Goal: Task Accomplishment & Management: Use online tool/utility

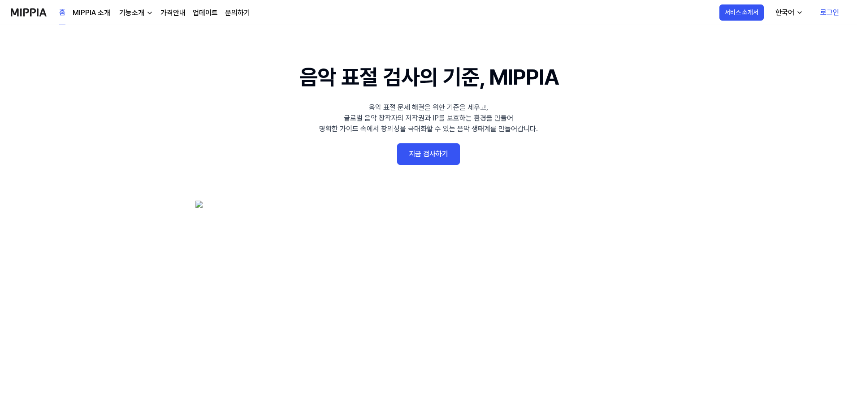
drag, startPoint x: 747, startPoint y: 106, endPoint x: 759, endPoint y: 73, distance: 34.6
click at [747, 106] on 배너 "음악 표절 검사의 기준, MIPPIA 음악 표절 문제 해결을 위한 기준을 세우고, 글로벌 음악 창작자의 저작권과 IP를 보호하는 환경을 만들어…" at bounding box center [429, 225] width 646 height 328
click at [831, 9] on link "로그인" at bounding box center [829, 12] width 33 height 25
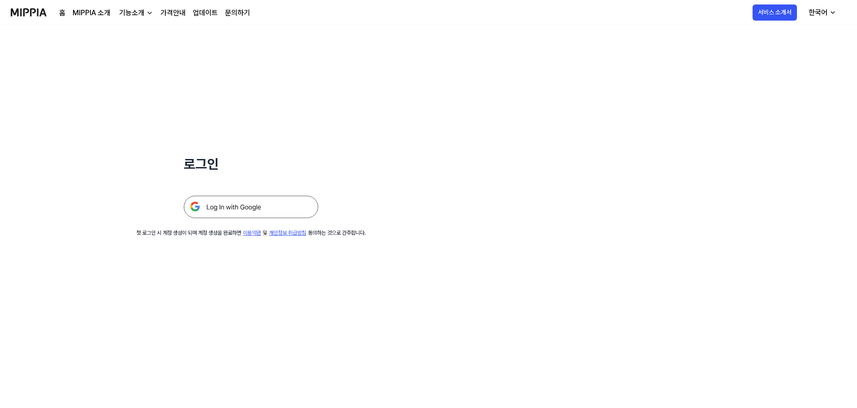
click at [262, 205] on img at bounding box center [251, 207] width 135 height 22
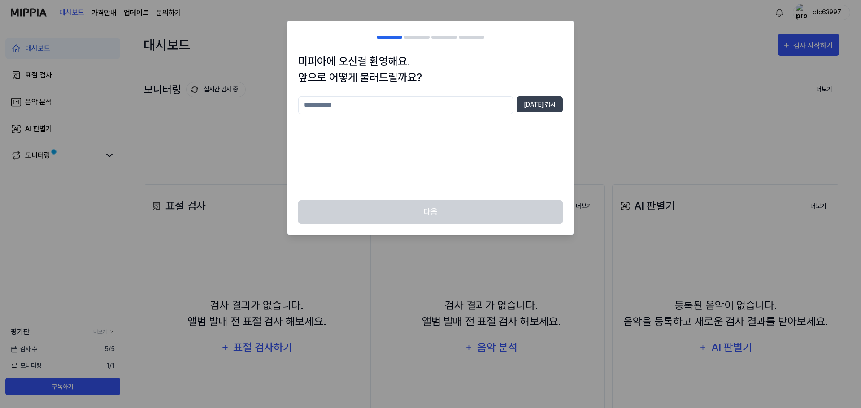
click at [454, 108] on input "text" at bounding box center [405, 105] width 215 height 18
type input "*"
type input "**********"
click at [563, 105] on div "**********" at bounding box center [430, 126] width 286 height 147
click at [555, 106] on button "[DATE] 검사" at bounding box center [540, 104] width 46 height 16
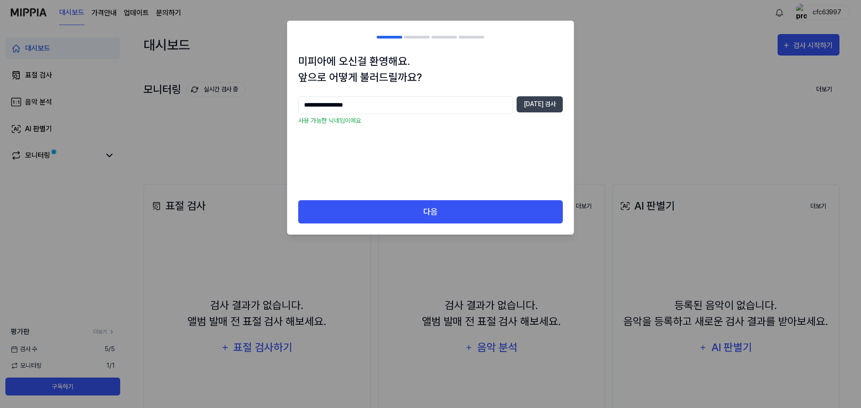
click at [468, 199] on div "**********" at bounding box center [430, 126] width 286 height 147
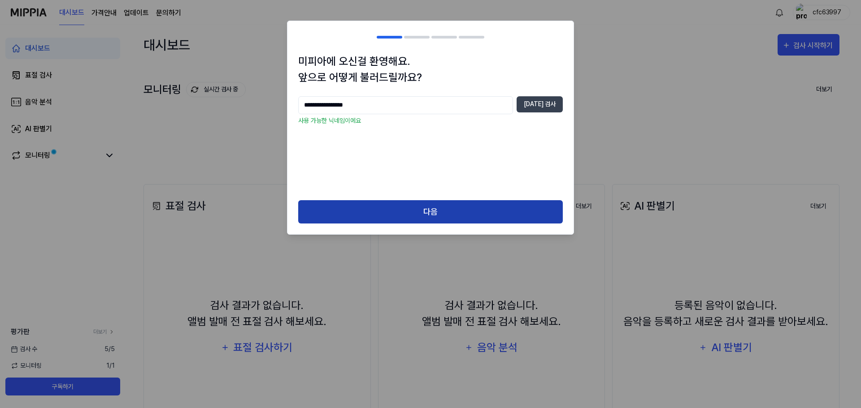
click at [462, 207] on button "다음" at bounding box center [430, 212] width 265 height 24
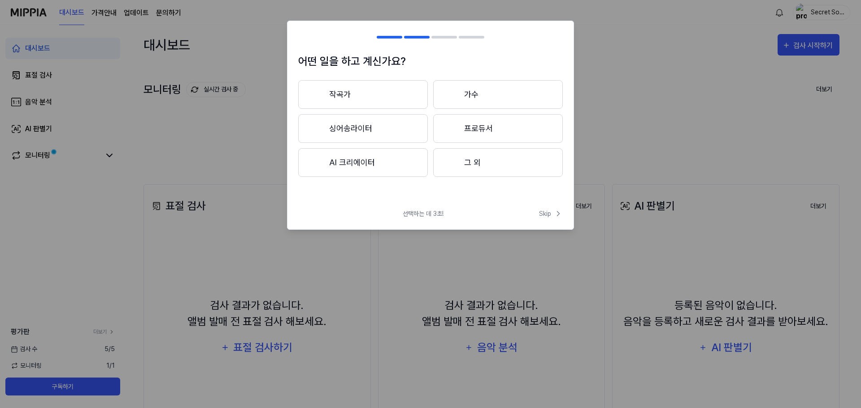
click at [378, 92] on button "작곡가" at bounding box center [363, 94] width 130 height 29
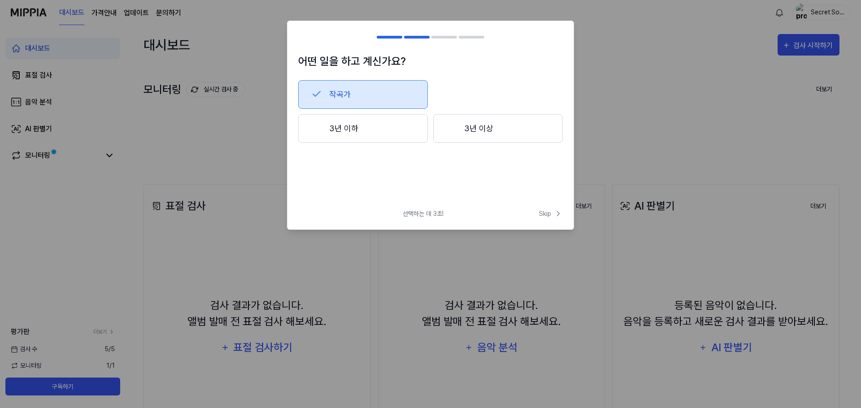
click at [403, 93] on button "작곡가" at bounding box center [363, 94] width 130 height 29
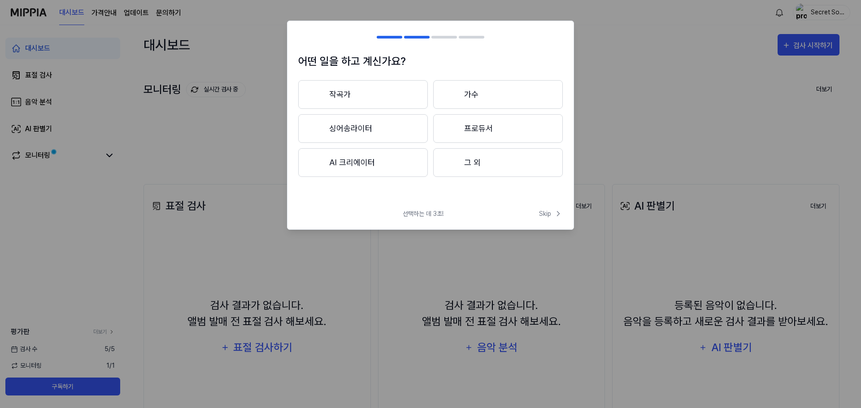
click at [375, 92] on button "작곡가" at bounding box center [363, 94] width 130 height 29
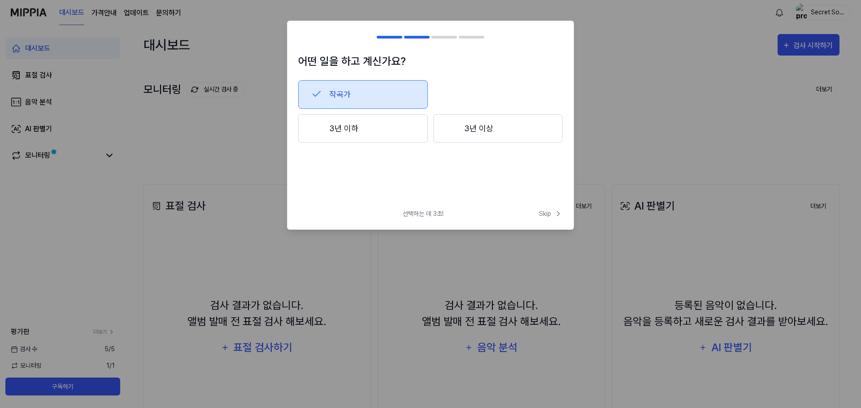
click at [375, 123] on button "3년 이하" at bounding box center [363, 128] width 130 height 29
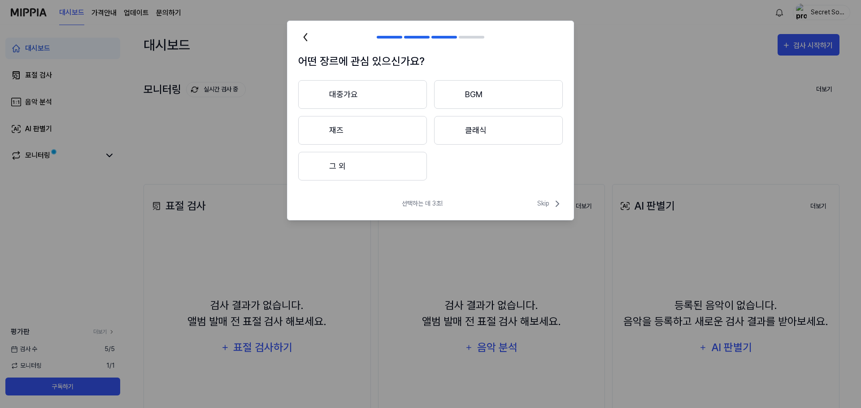
click at [409, 98] on button "대중가요" at bounding box center [362, 94] width 129 height 29
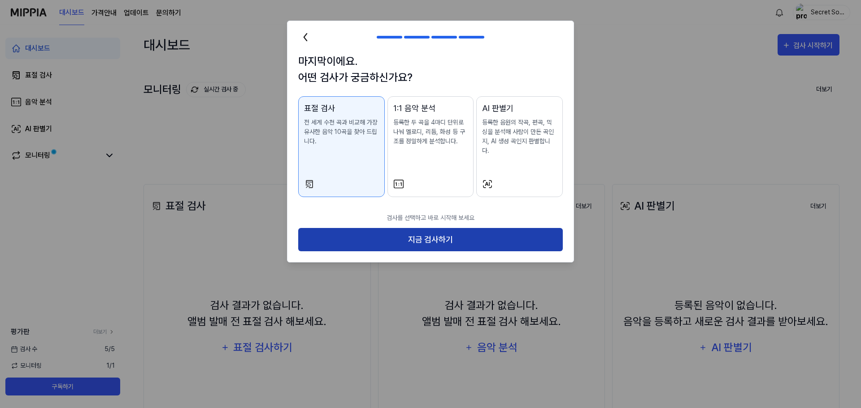
click at [445, 228] on button "지금 검사하기" at bounding box center [430, 240] width 265 height 24
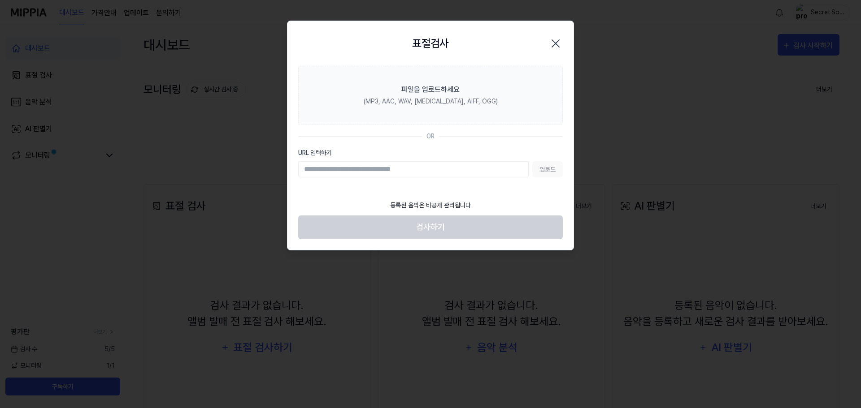
click at [402, 174] on input "URL 입력하기" at bounding box center [413, 169] width 230 height 16
paste input "**********"
type input "**********"
click at [538, 170] on button "업로드" at bounding box center [547, 169] width 30 height 16
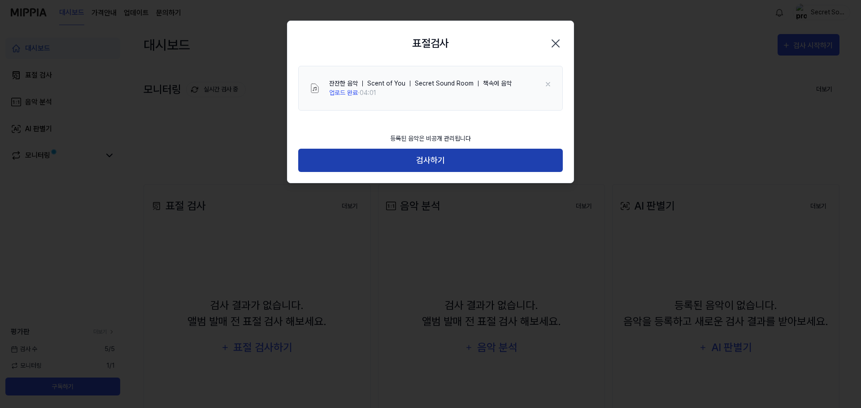
click at [433, 162] on button "검사하기" at bounding box center [430, 161] width 265 height 24
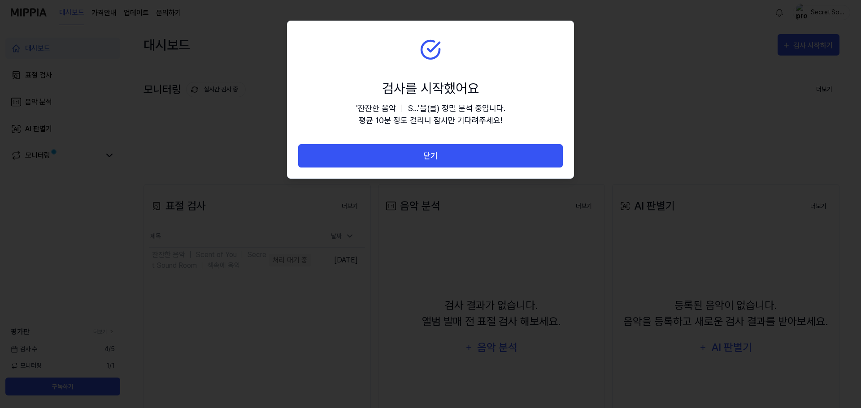
click at [433, 162] on button "닫기" at bounding box center [430, 156] width 265 height 24
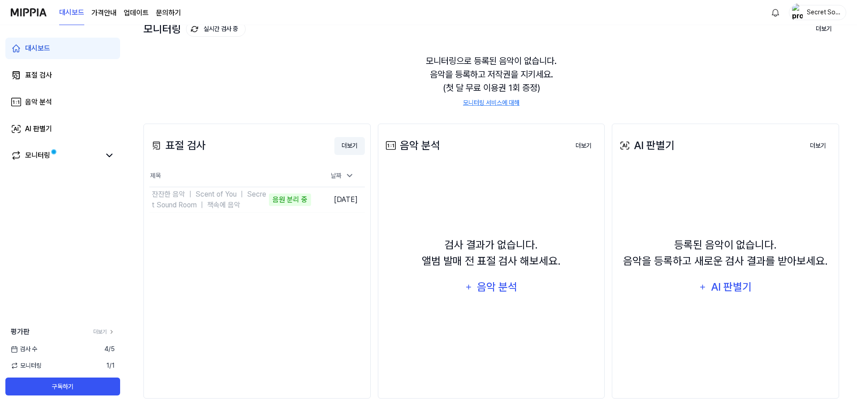
scroll to position [69, 0]
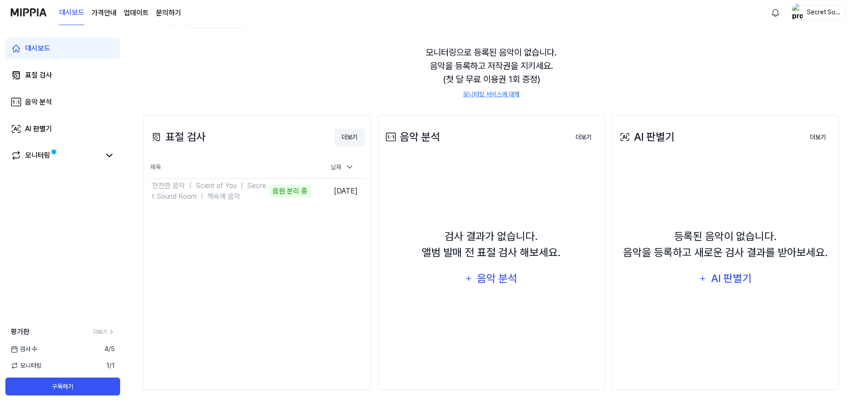
click at [361, 136] on button "더보기" at bounding box center [350, 138] width 30 height 18
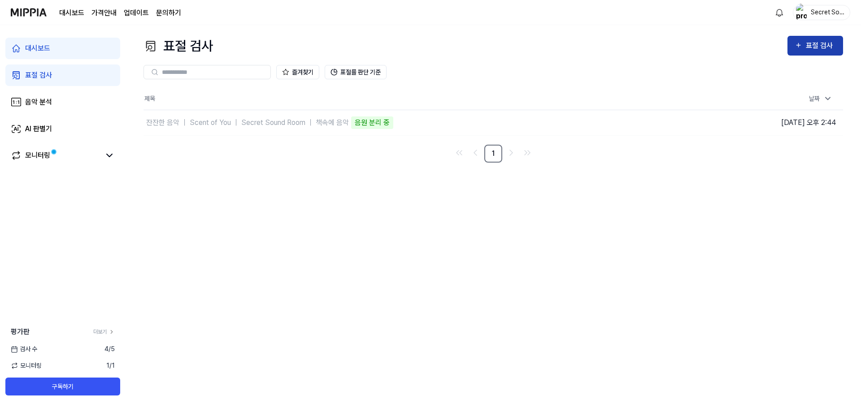
click at [829, 45] on div "표절 검사" at bounding box center [821, 46] width 30 height 12
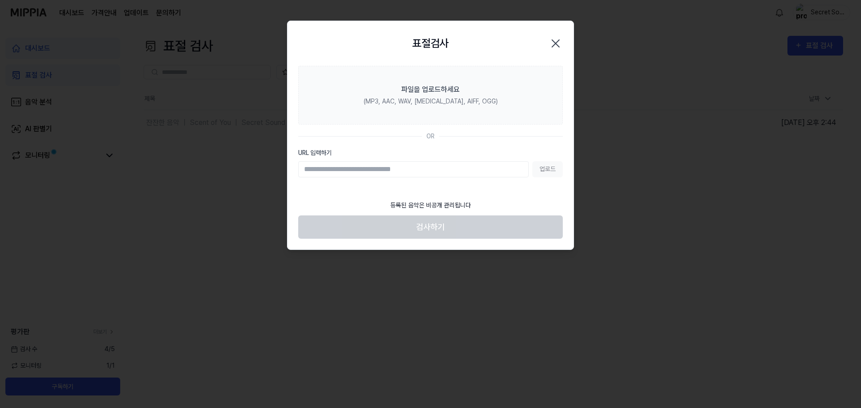
click at [418, 173] on input "URL 입력하기" at bounding box center [413, 169] width 230 height 16
paste input "**********"
type input "**********"
click at [543, 173] on button "업로드" at bounding box center [547, 169] width 30 height 16
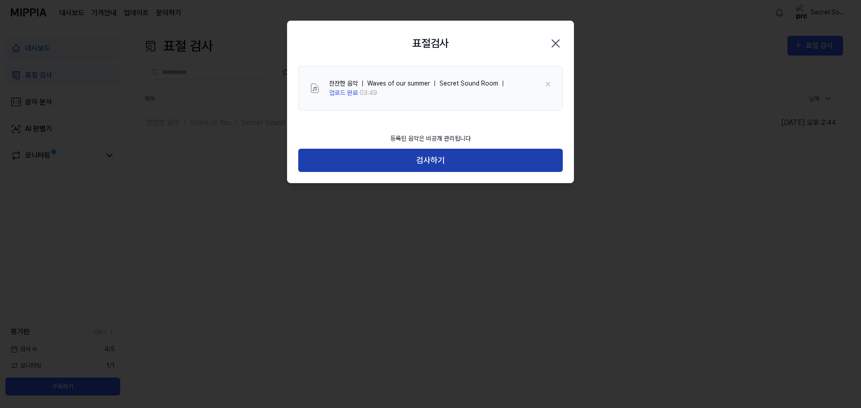
click at [458, 150] on button "검사하기" at bounding box center [430, 161] width 265 height 24
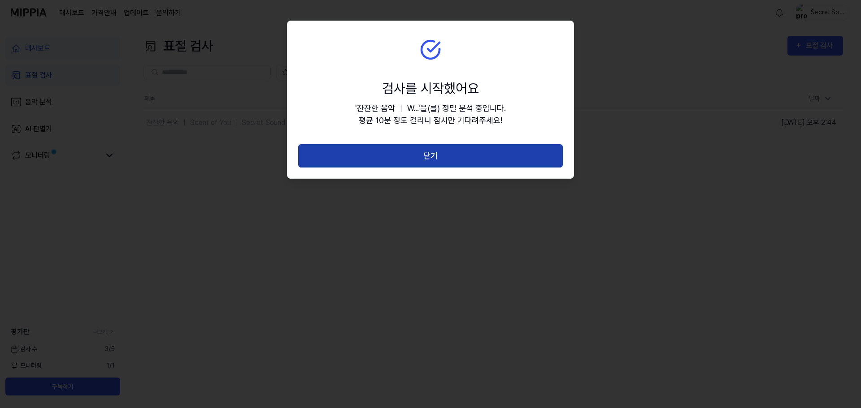
click at [454, 161] on button "닫기" at bounding box center [430, 156] width 265 height 24
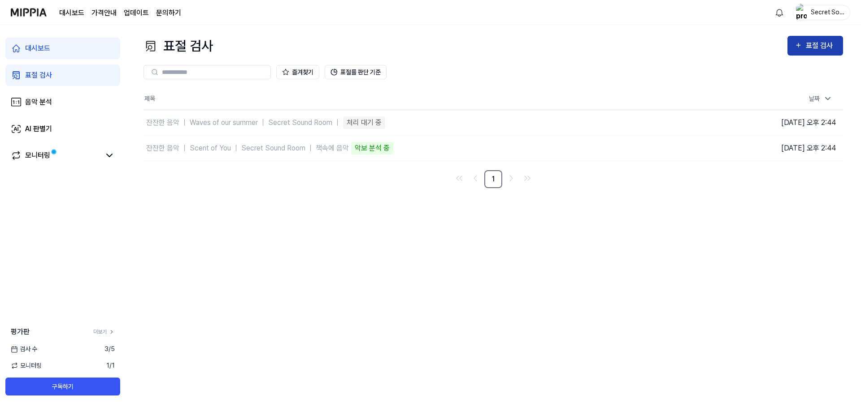
click at [796, 47] on icon "button" at bounding box center [799, 45] width 8 height 11
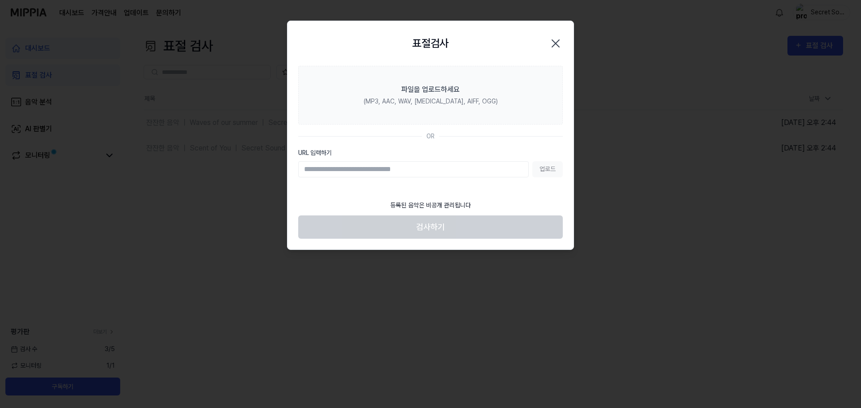
click at [402, 162] on input "URL 입력하기" at bounding box center [413, 169] width 230 height 16
click at [401, 164] on input "URL 입력하기" at bounding box center [413, 169] width 230 height 16
type input "**********"
click at [551, 171] on button "업로드" at bounding box center [547, 169] width 30 height 16
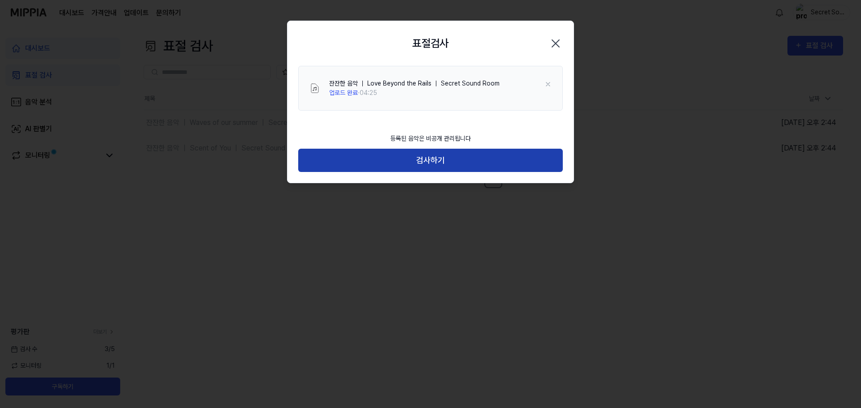
click at [475, 161] on button "검사하기" at bounding box center [430, 161] width 265 height 24
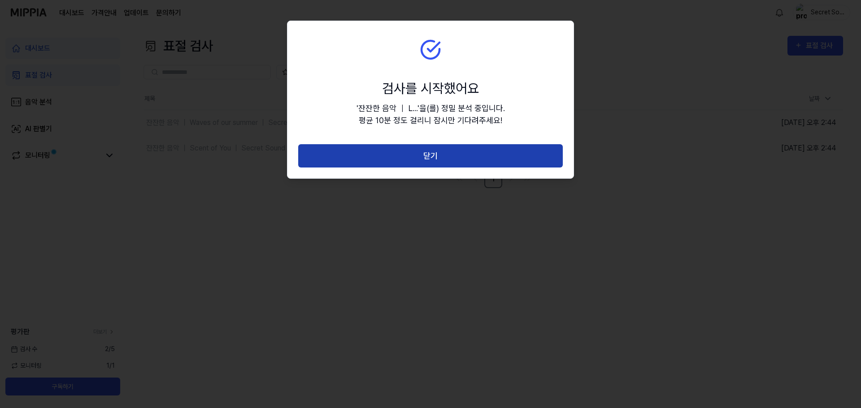
click at [455, 156] on button "닫기" at bounding box center [430, 156] width 265 height 24
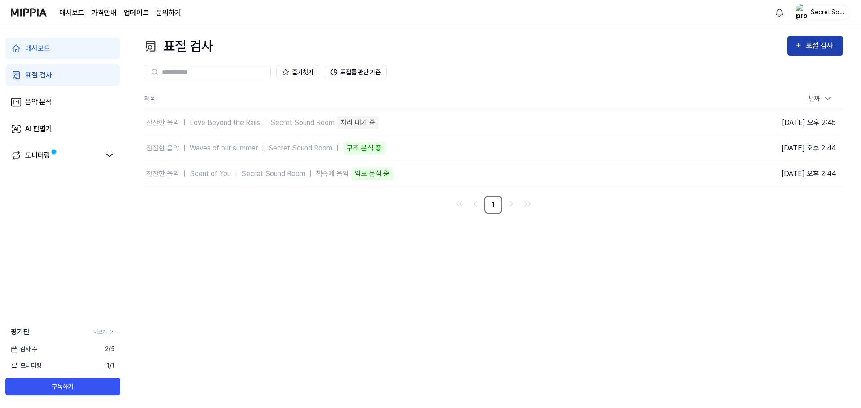
click at [802, 46] on icon "button" at bounding box center [799, 45] width 8 height 11
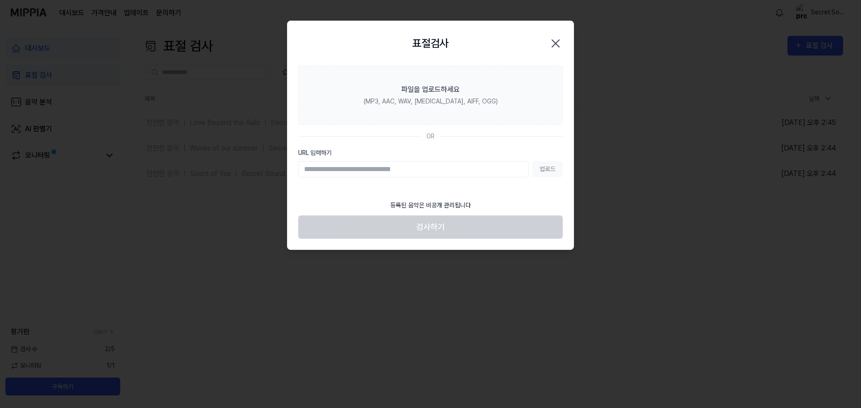
click at [468, 166] on input "URL 입력하기" at bounding box center [413, 169] width 230 height 16
type input "**********"
click at [551, 170] on button "업로드" at bounding box center [547, 169] width 30 height 16
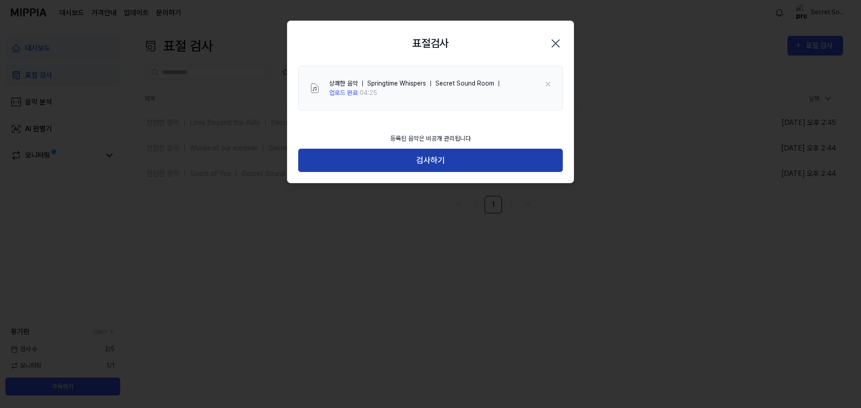
click at [459, 165] on button "검사하기" at bounding box center [430, 161] width 265 height 24
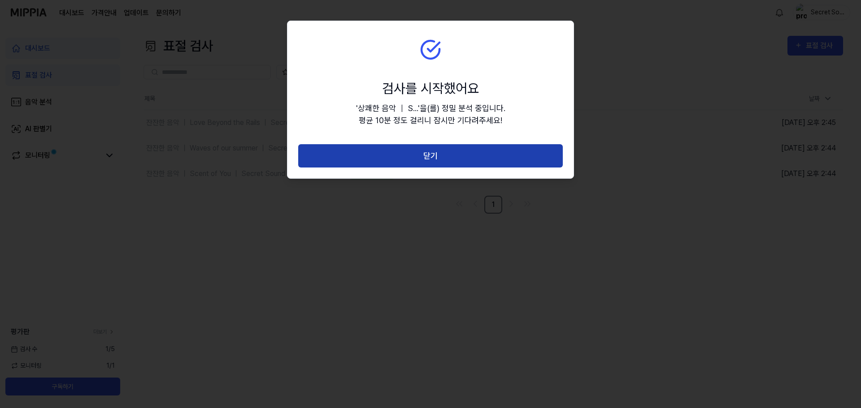
click at [464, 161] on button "닫기" at bounding box center [430, 156] width 265 height 24
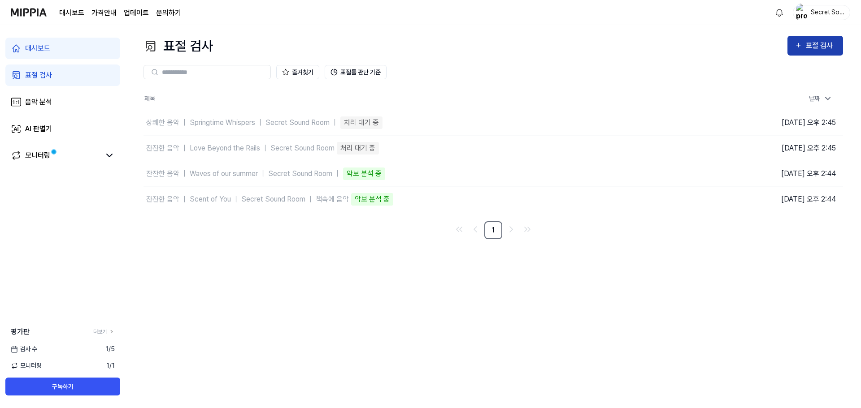
click at [803, 50] on div "표절 검사" at bounding box center [815, 46] width 41 height 12
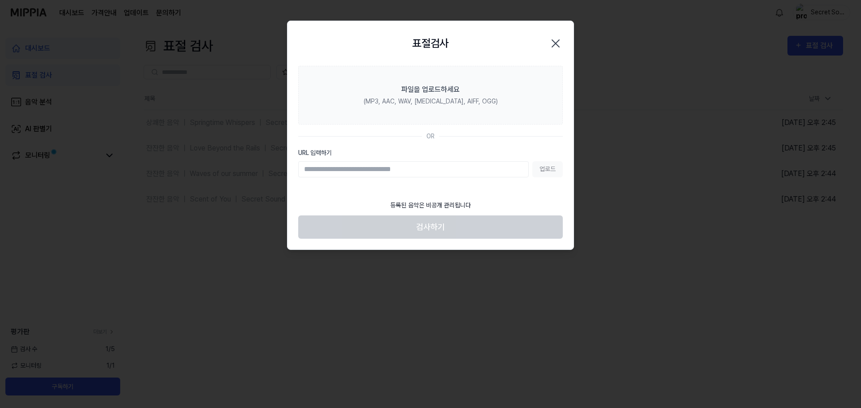
click at [448, 163] on input "URL 입력하기" at bounding box center [413, 169] width 230 height 16
type input "**********"
click at [494, 235] on footer "등록된 음악은 비공개 관리됩니다 검사하기" at bounding box center [430, 217] width 265 height 44
click at [558, 173] on button "업로드" at bounding box center [547, 169] width 30 height 16
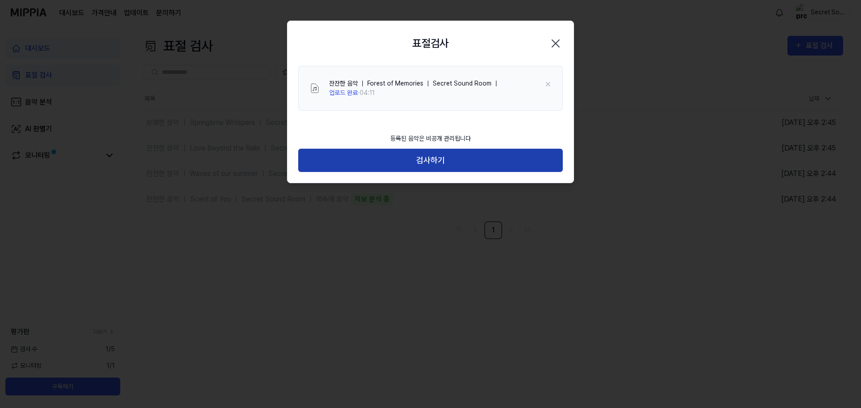
click at [434, 163] on button "검사하기" at bounding box center [430, 161] width 265 height 24
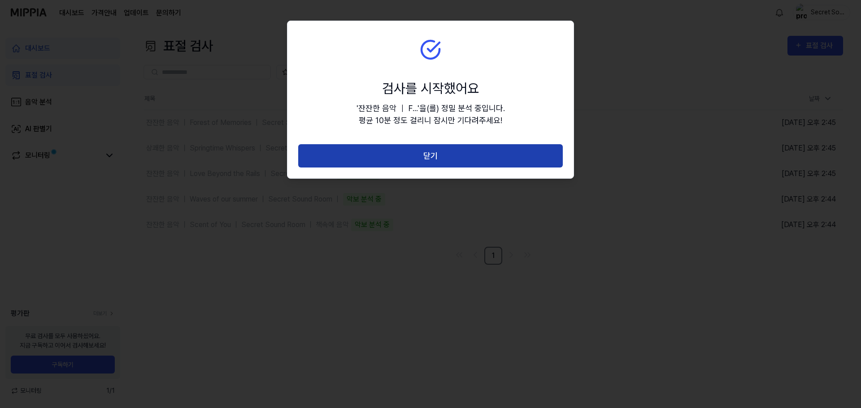
click at [440, 160] on button "닫기" at bounding box center [430, 156] width 265 height 24
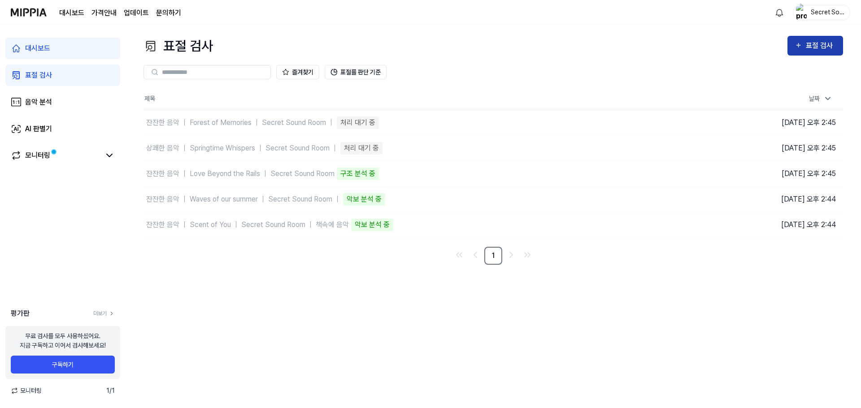
click at [838, 48] on button "표절 검사" at bounding box center [815, 46] width 56 height 20
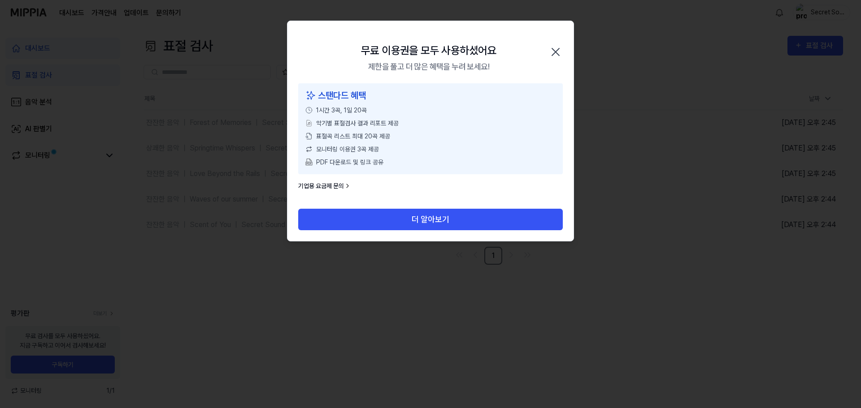
click at [560, 48] on icon "button" at bounding box center [555, 52] width 14 height 14
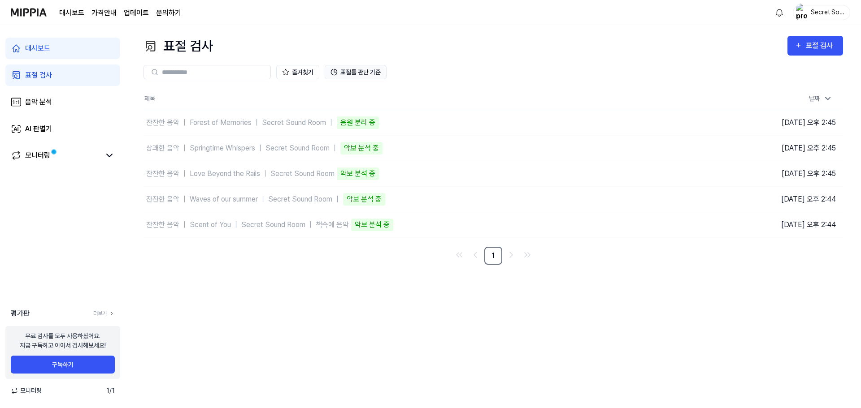
click at [350, 71] on button "표절률 판단 기준" at bounding box center [356, 72] width 62 height 14
click at [49, 152] on div "모니터링" at bounding box center [37, 155] width 25 height 11
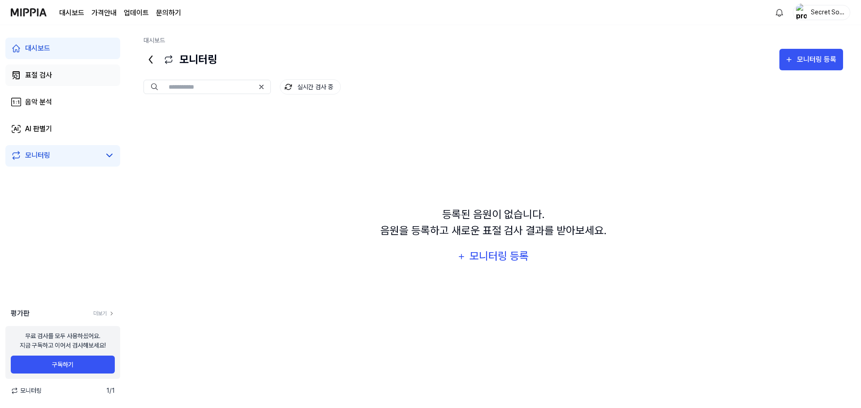
click at [42, 77] on div "표절 검사" at bounding box center [38, 75] width 27 height 11
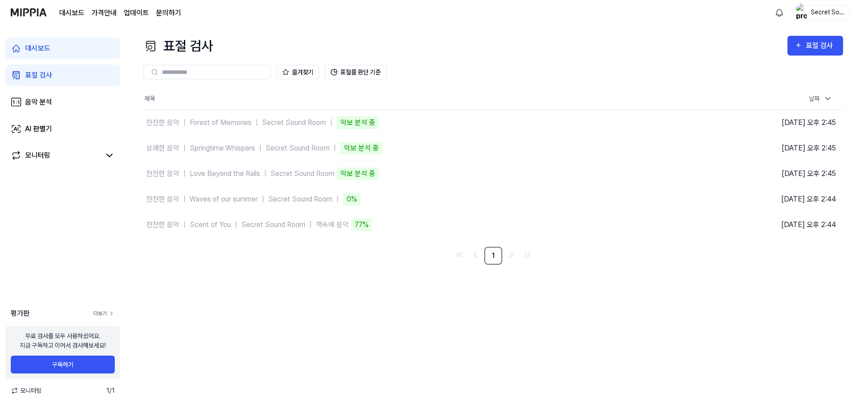
click at [108, 314] on link "더보기" at bounding box center [104, 314] width 22 height 8
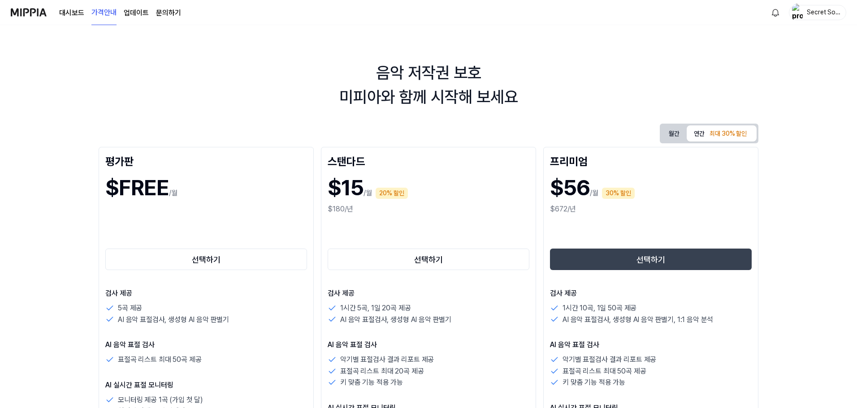
click at [82, 14] on link "대시보드" at bounding box center [71, 13] width 25 height 11
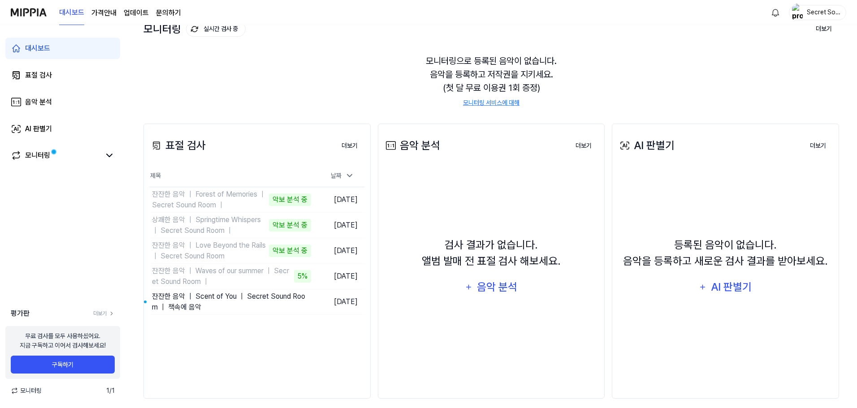
scroll to position [69, 0]
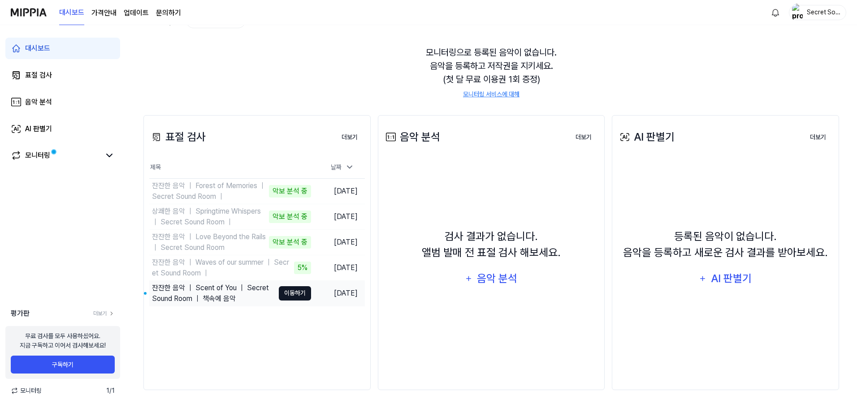
click at [289, 295] on button "이동하기" at bounding box center [295, 294] width 32 height 14
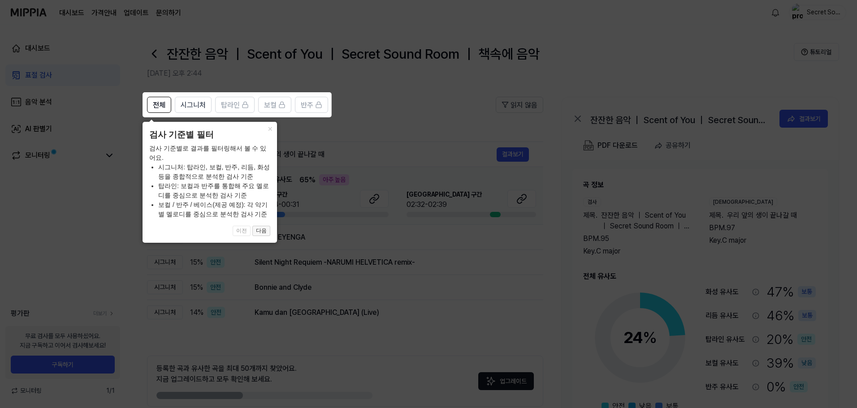
click at [261, 233] on button "다음" at bounding box center [261, 231] width 18 height 11
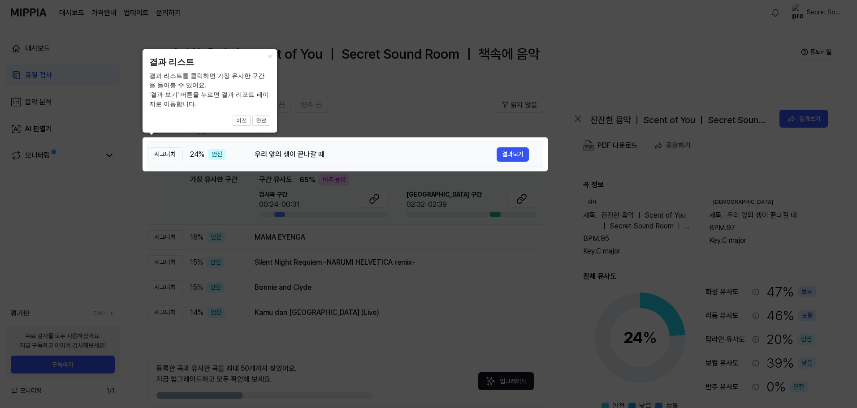
click at [461, 158] on div "우리 앞의 생이 끝나갈 때" at bounding box center [376, 154] width 242 height 11
click at [526, 159] on button "결과보기" at bounding box center [513, 155] width 32 height 14
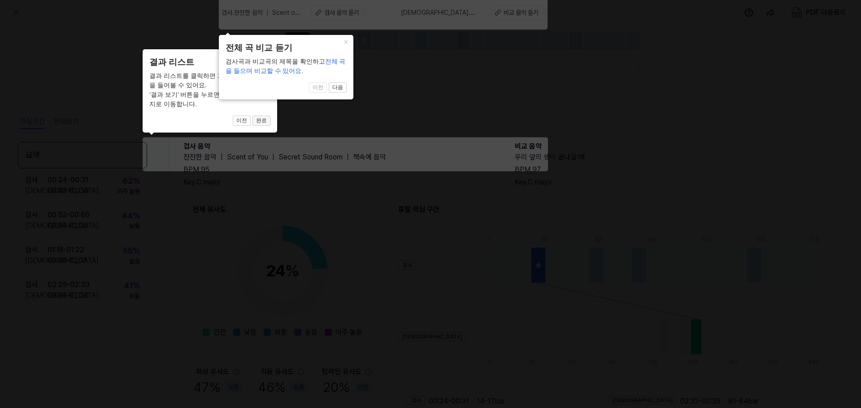
click at [261, 118] on button "완료" at bounding box center [261, 121] width 18 height 11
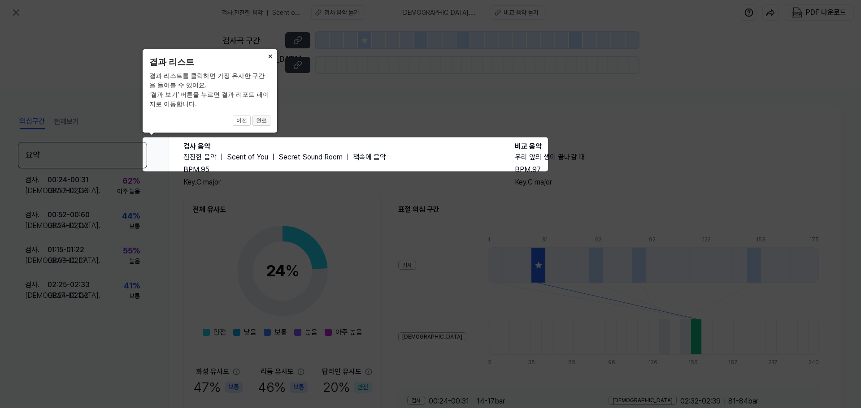
click at [265, 118] on button "완료" at bounding box center [261, 121] width 18 height 11
click at [255, 124] on button "완료" at bounding box center [261, 121] width 18 height 11
click at [268, 57] on button "×" at bounding box center [270, 55] width 14 height 13
click at [270, 57] on button "×" at bounding box center [270, 55] width 14 height 13
click at [237, 122] on button "이전" at bounding box center [242, 121] width 18 height 11
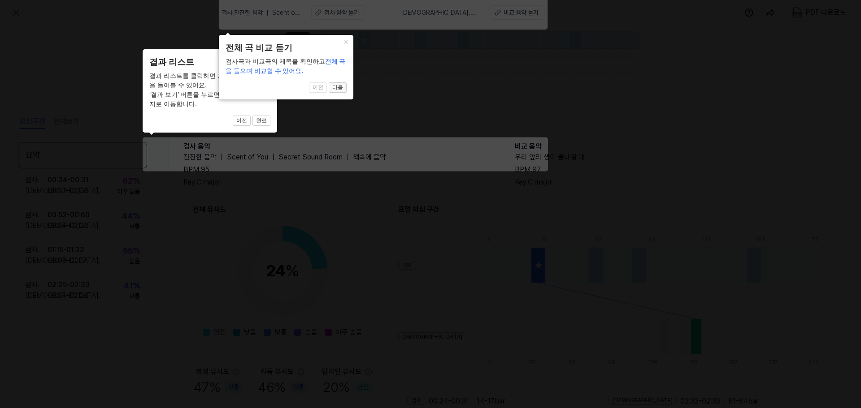
click at [270, 116] on button "다음" at bounding box center [261, 121] width 18 height 11
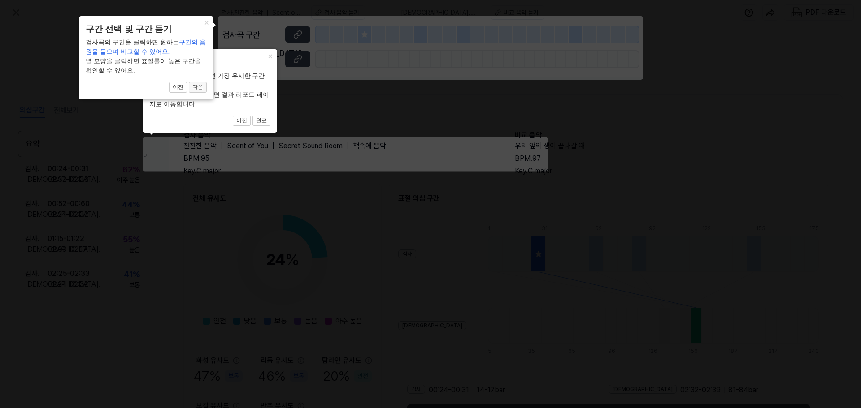
click at [252, 116] on button "다음" at bounding box center [261, 121] width 18 height 11
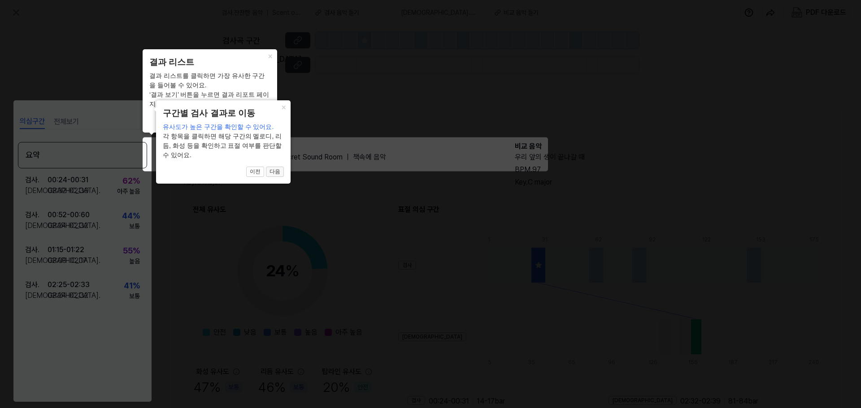
click at [270, 126] on button "다음" at bounding box center [261, 121] width 18 height 11
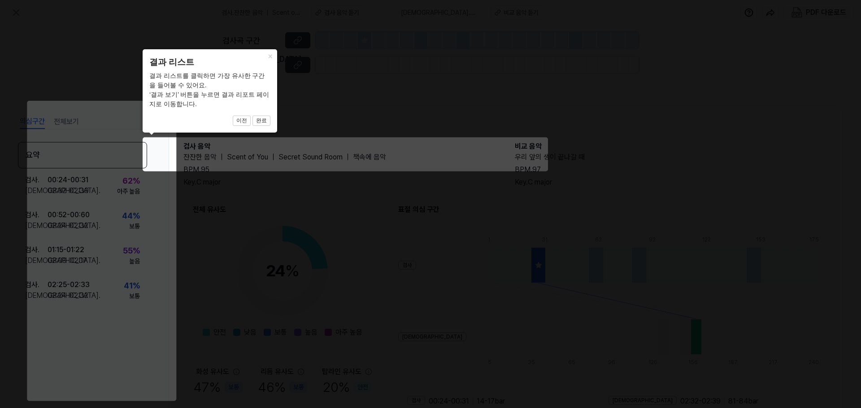
scroll to position [69, 0]
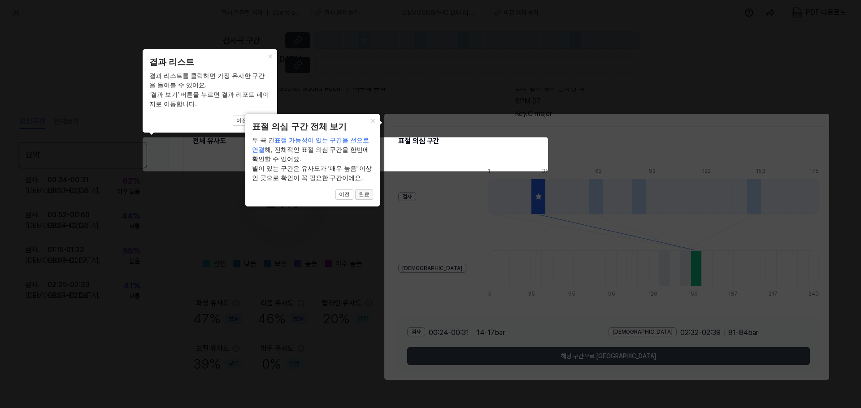
click at [270, 126] on button "완료" at bounding box center [261, 121] width 18 height 11
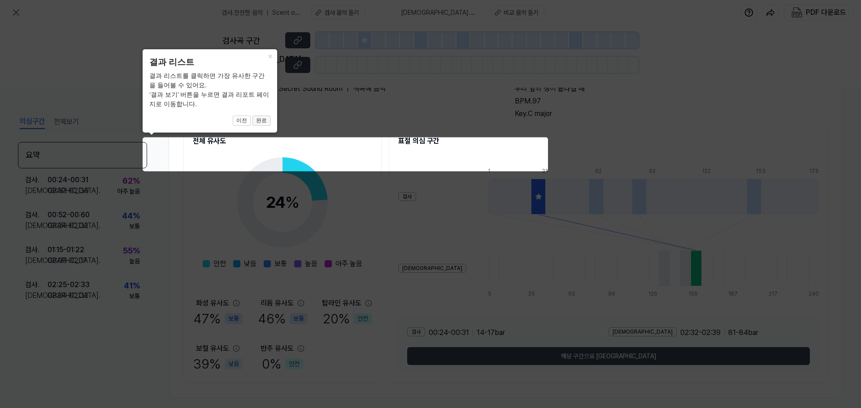
click at [268, 123] on button "완료" at bounding box center [261, 121] width 18 height 11
click at [182, 139] on icon at bounding box center [430, 204] width 861 height 408
click at [164, 146] on icon at bounding box center [430, 204] width 861 height 408
click at [270, 59] on button "×" at bounding box center [270, 55] width 14 height 13
click at [329, 269] on icon at bounding box center [430, 204] width 861 height 408
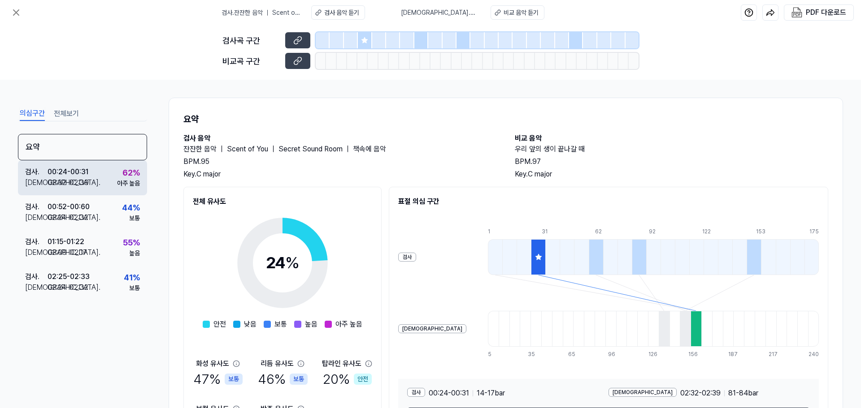
click at [113, 181] on div "검사 . 00:24 - 00:31 비교 . 02:32 - 02:39 62 % 아주 높음" at bounding box center [82, 178] width 129 height 35
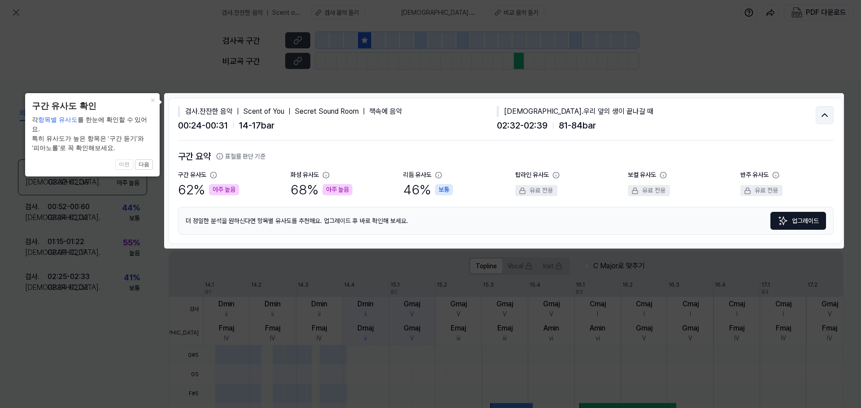
click at [821, 117] on icon at bounding box center [824, 115] width 11 height 11
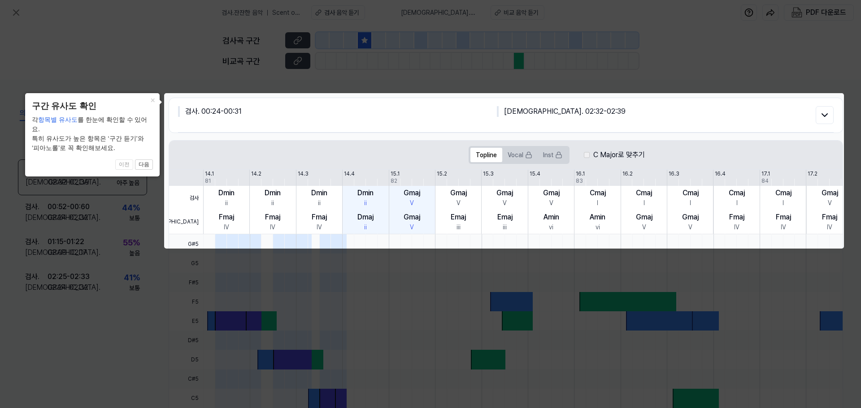
click at [588, 153] on body "검사 . 잔잔한 음악 ｜ Scent of You ｜ Secret Sound Room ｜ 책속에 음악 검사 음악 듣기 비교 . 우리 앞의 생이 …" at bounding box center [430, 204] width 861 height 408
click at [589, 154] on body "검사 . 잔잔한 음악 ｜ Scent of You ｜ Secret Sound Room ｜ 책속에 음악 검사 음악 듣기 비교 . 우리 앞의 생이 …" at bounding box center [430, 204] width 861 height 408
click at [822, 119] on icon at bounding box center [824, 115] width 11 height 11
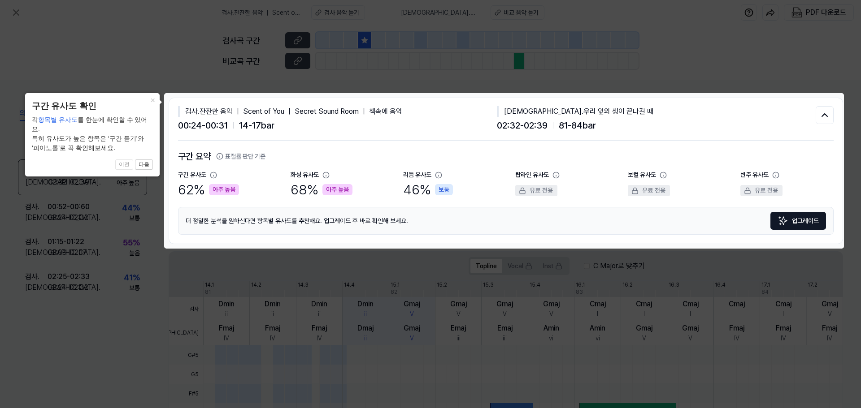
click at [803, 84] on icon at bounding box center [430, 204] width 861 height 408
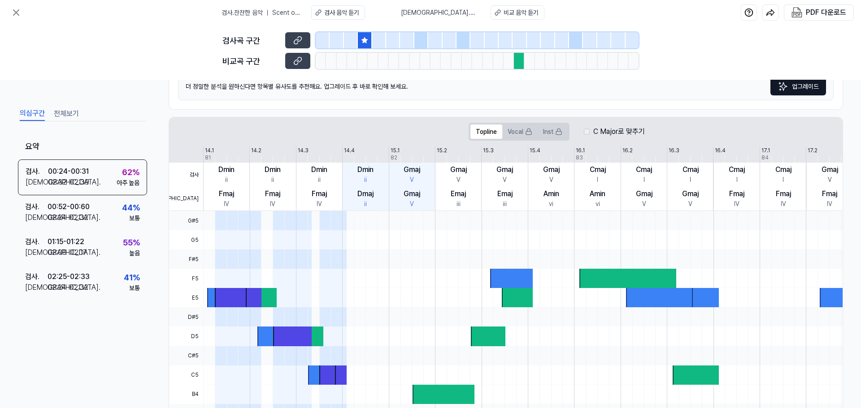
scroll to position [207, 0]
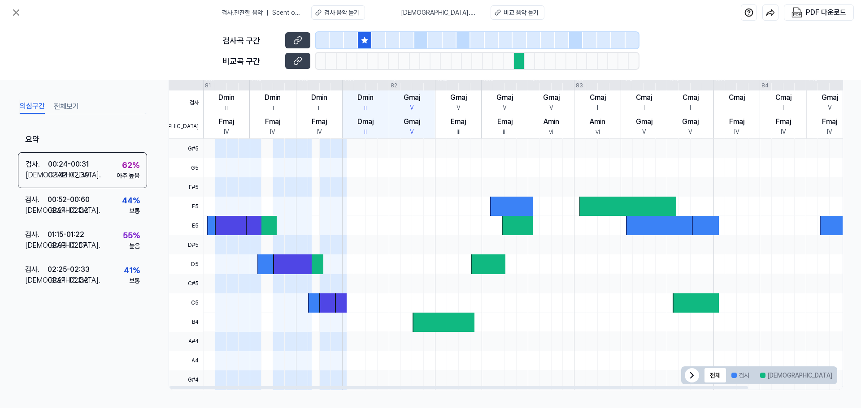
click at [691, 375] on icon at bounding box center [692, 375] width 3 height 5
click at [824, 376] on icon at bounding box center [826, 375] width 11 height 11
click at [838, 377] on button "겹치는 부분" at bounding box center [861, 376] width 46 height 14
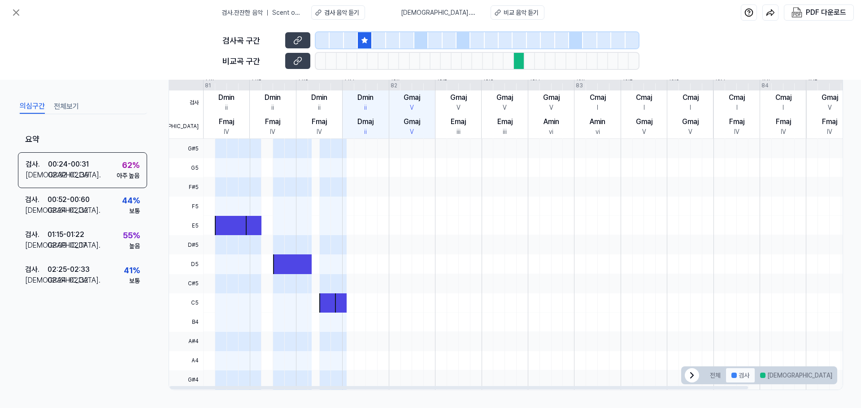
click at [742, 376] on button "검사" at bounding box center [740, 376] width 29 height 14
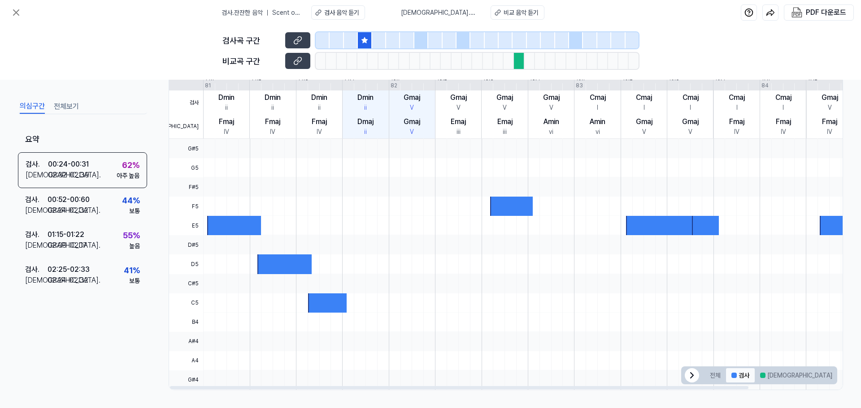
scroll to position [0, 0]
click at [769, 376] on button "[DEMOGRAPHIC_DATA]" at bounding box center [796, 376] width 83 height 14
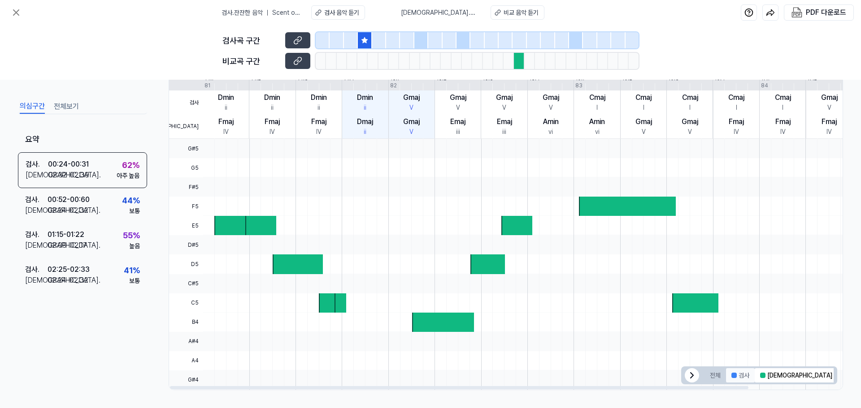
click at [747, 376] on button "검사" at bounding box center [740, 376] width 29 height 14
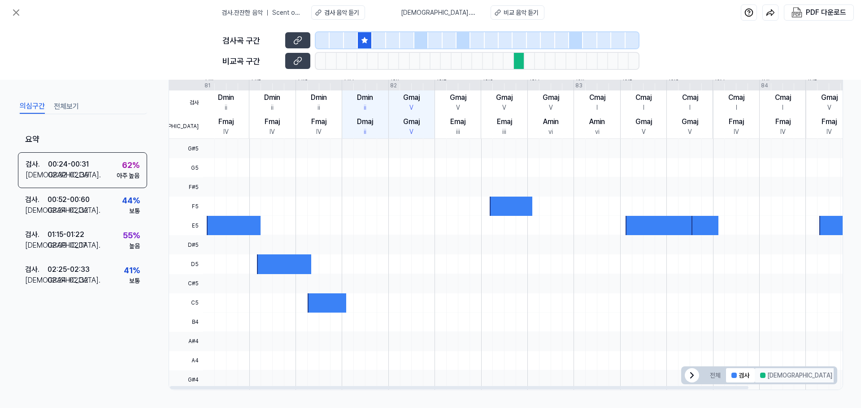
click at [771, 377] on button "[DEMOGRAPHIC_DATA]" at bounding box center [796, 376] width 83 height 14
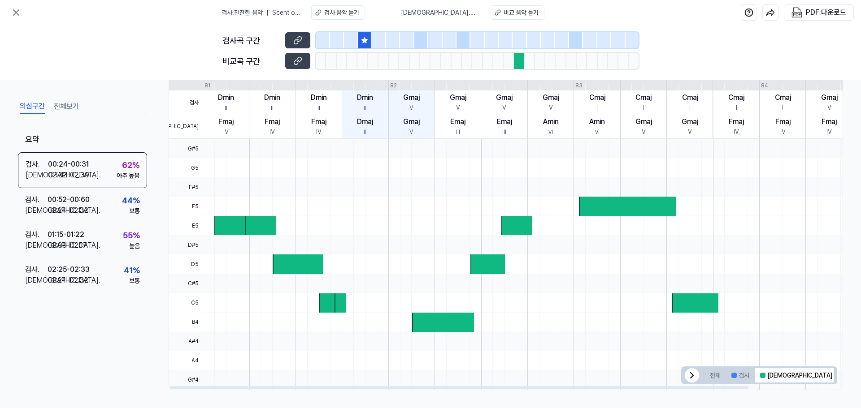
click at [838, 379] on button "겹치는 부분" at bounding box center [861, 376] width 46 height 14
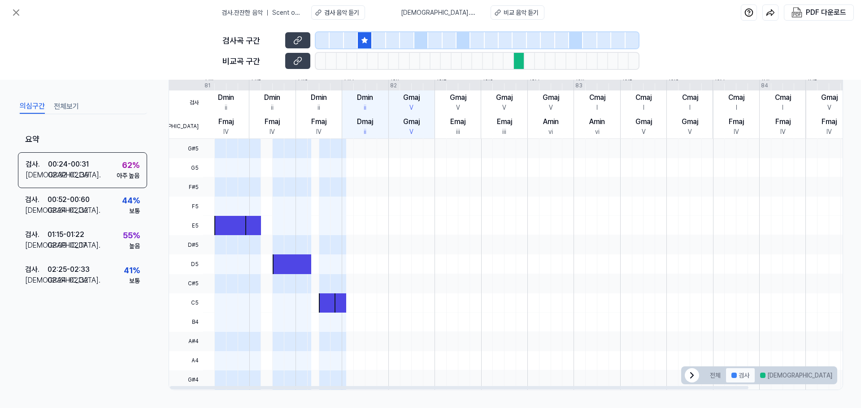
click at [747, 379] on button "검사" at bounding box center [740, 376] width 29 height 14
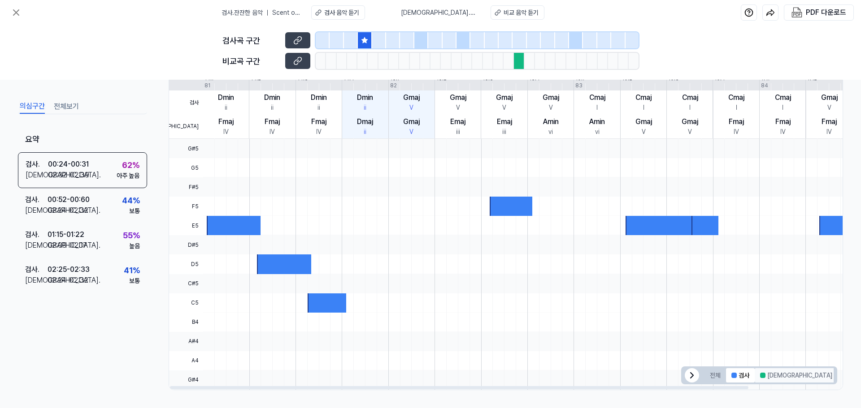
click at [760, 379] on button "[DEMOGRAPHIC_DATA]" at bounding box center [796, 376] width 83 height 14
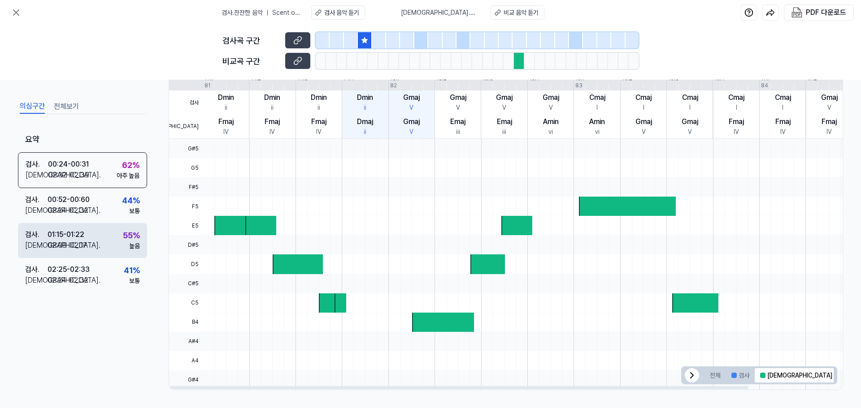
click at [102, 234] on div "검사 . 01:15 - 01:22 비교 . 02:09 - 02:17 55 % 높음" at bounding box center [82, 240] width 129 height 35
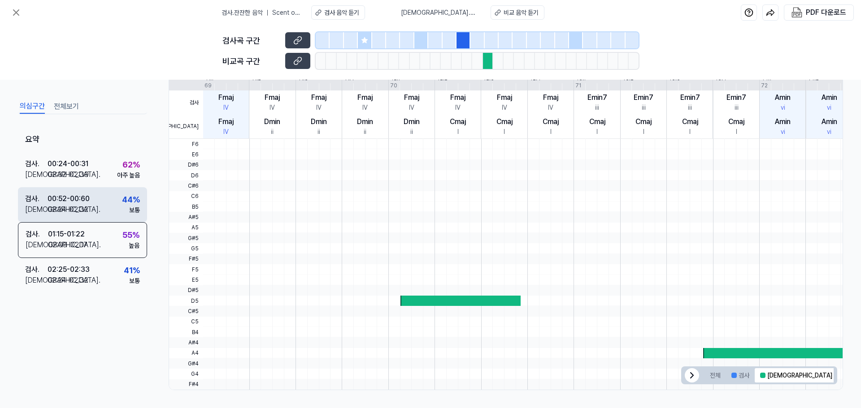
click at [96, 209] on div "검사 . 00:52 - 00:60 비교 . 02:24 - 02:32 44 % 보통" at bounding box center [82, 204] width 129 height 35
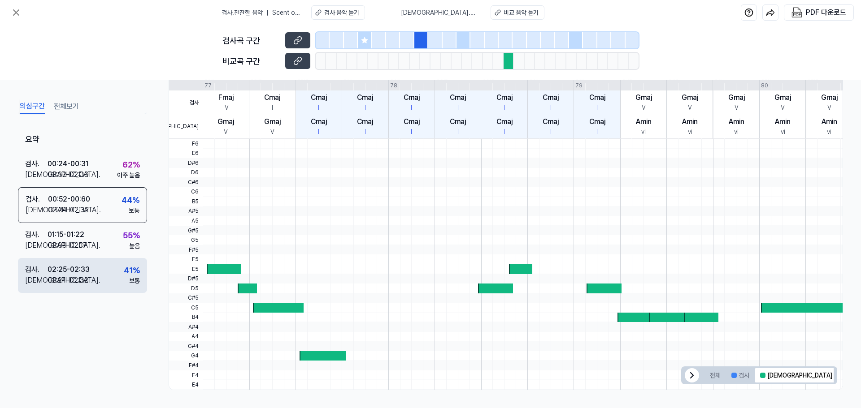
click at [79, 262] on div "검사 . 02:25 - 02:33 비교 . 02:24 - 02:32 41 % 보통" at bounding box center [82, 275] width 129 height 35
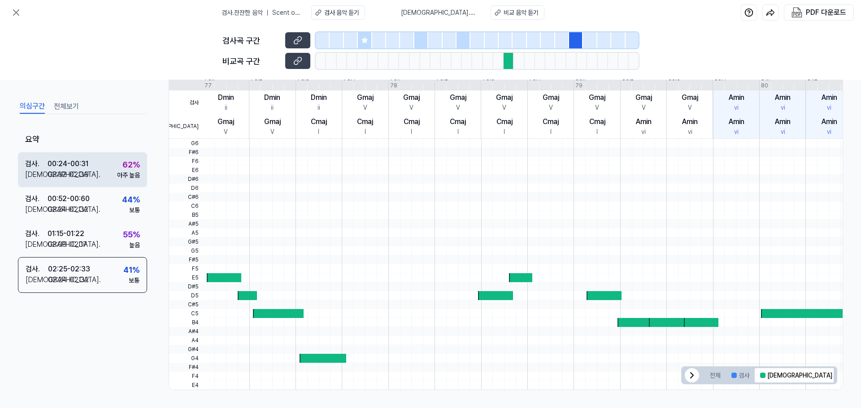
click at [83, 177] on div "02:32 - 02:39" at bounding box center [68, 174] width 41 height 11
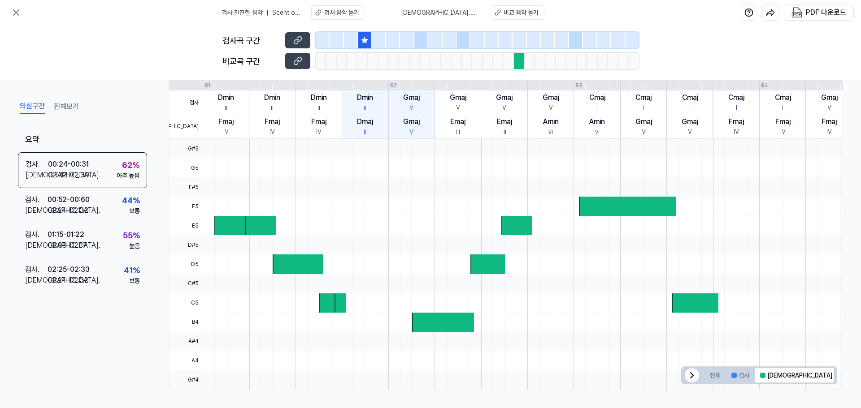
click at [366, 43] on icon at bounding box center [364, 40] width 7 height 7
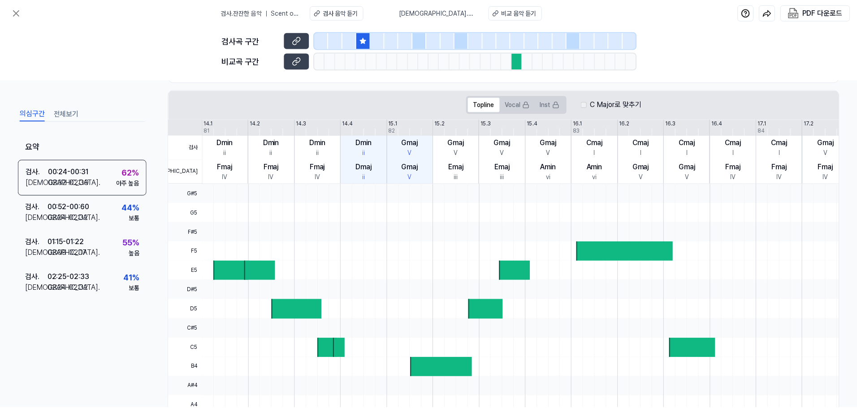
scroll to position [0, 0]
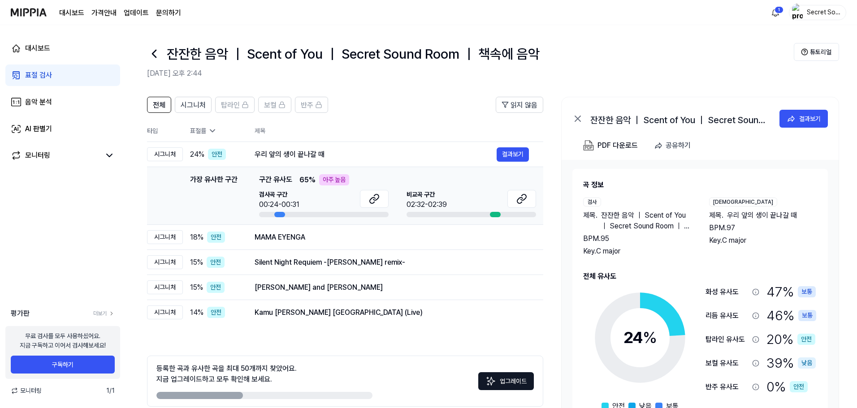
scroll to position [43, 0]
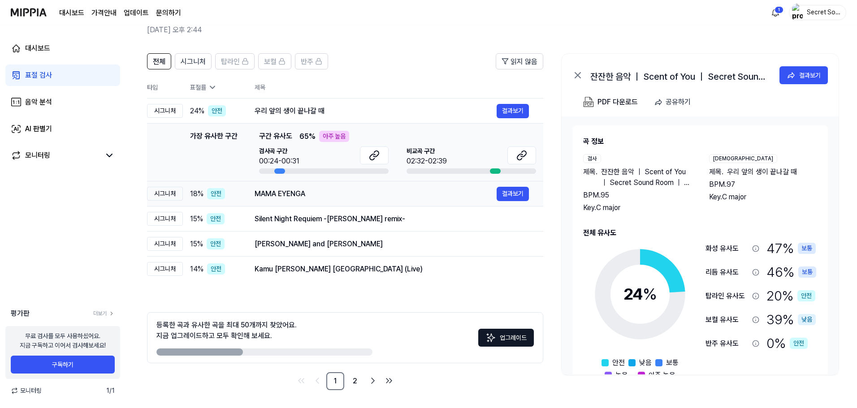
click at [319, 193] on div "MAMA EYENGA" at bounding box center [376, 194] width 242 height 11
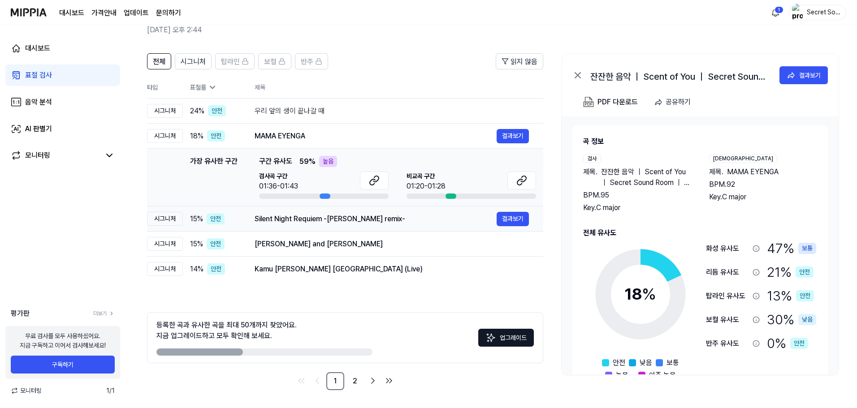
click at [312, 222] on div "Silent Night Requiem -NARUMI HELVETICA remix-" at bounding box center [376, 219] width 242 height 11
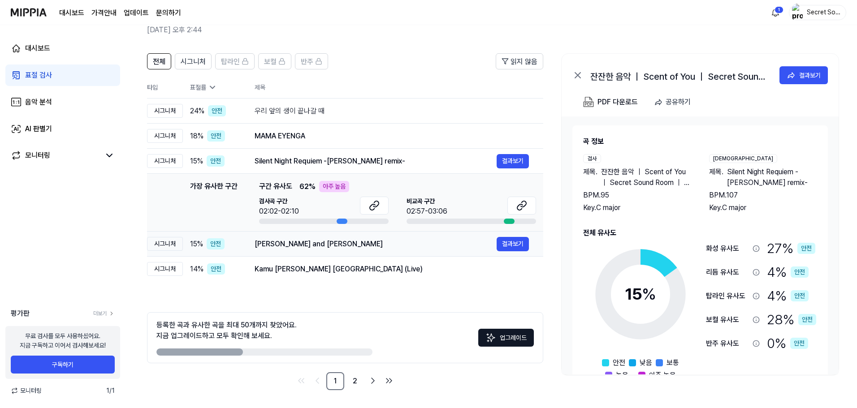
click at [300, 252] on td "Bonnie and Clyde 결과보기" at bounding box center [391, 244] width 303 height 25
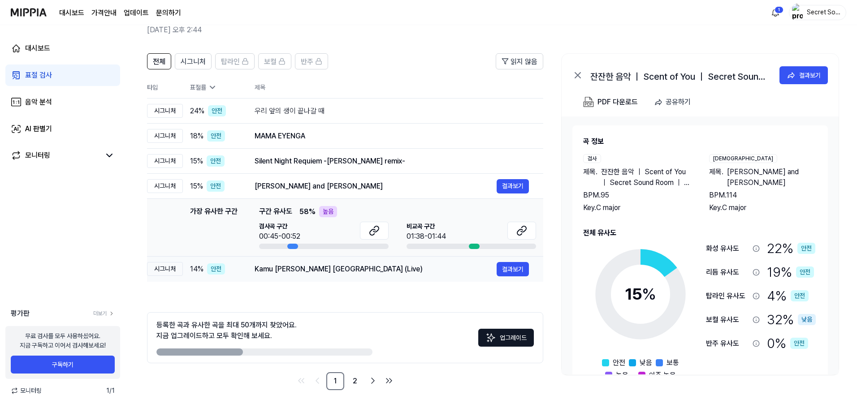
click at [297, 272] on div "Kamu dan [GEOGRAPHIC_DATA] (Live)" at bounding box center [376, 269] width 242 height 11
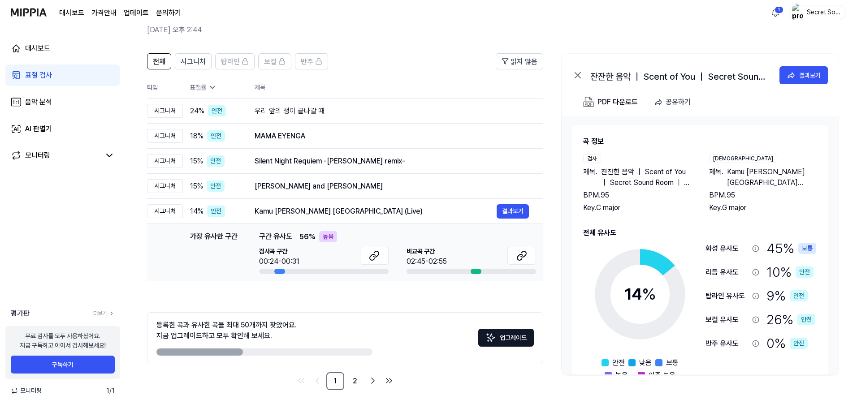
click at [209, 90] on icon at bounding box center [212, 87] width 9 height 9
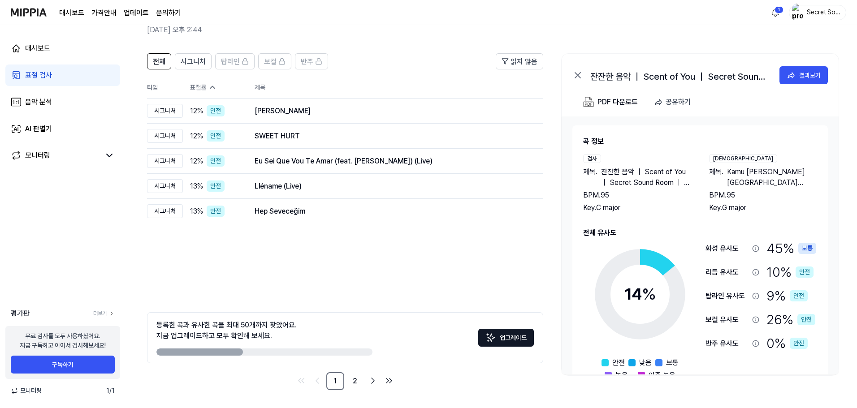
click at [211, 87] on icon at bounding box center [212, 87] width 9 height 9
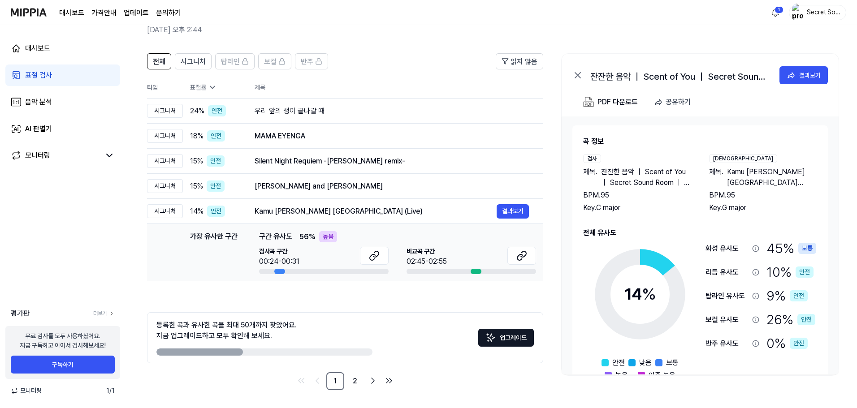
click at [91, 168] on div "대시보드 표절 검사 음악 분석 AI 판별기 모니터링" at bounding box center [63, 102] width 126 height 154
click at [44, 73] on div "표절 검사" at bounding box center [38, 75] width 27 height 11
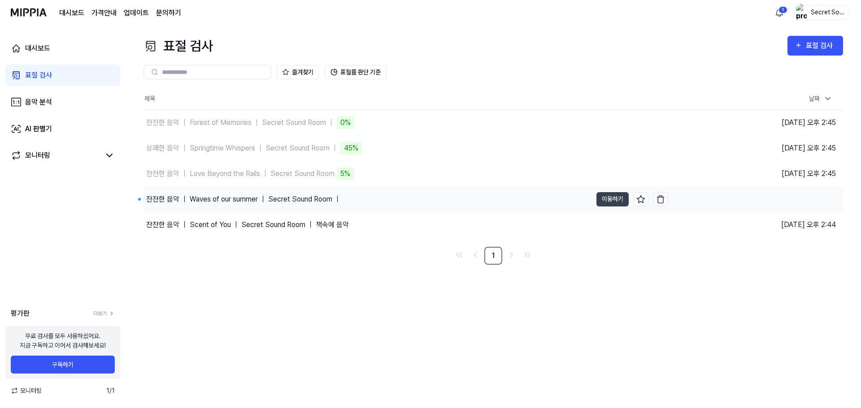
click at [251, 200] on div "잔잔한 음악 ｜ Waves of our summer ｜ Secret Sound Room ｜" at bounding box center [243, 199] width 195 height 11
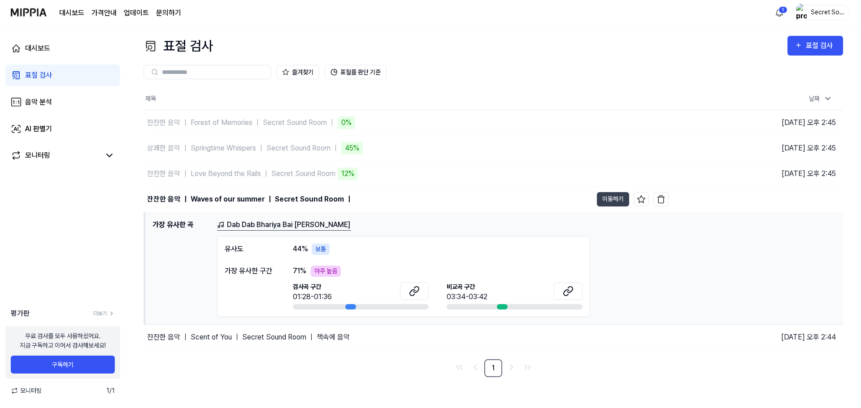
click at [232, 225] on link "Dab Dab Bhariya Bai Ra Nain" at bounding box center [284, 225] width 134 height 11
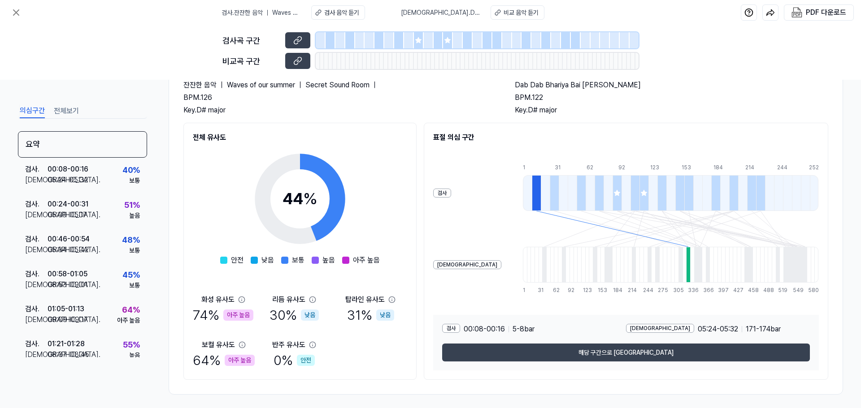
scroll to position [69, 0]
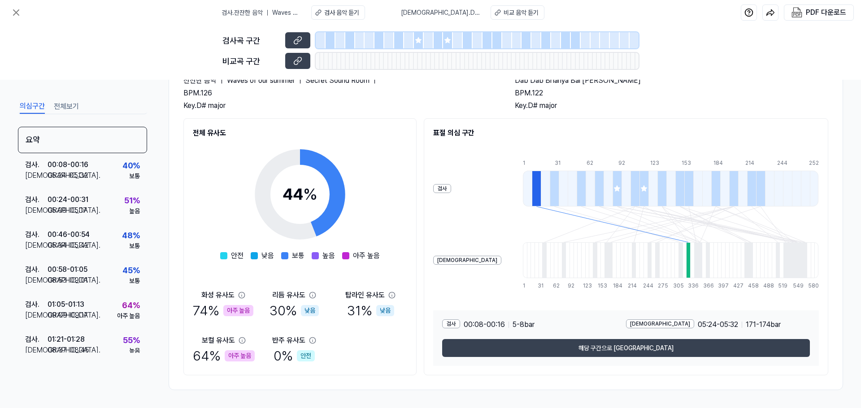
click at [639, 193] on div at bounding box center [643, 189] width 9 height 36
click at [621, 190] on div at bounding box center [625, 189] width 9 height 36
click at [614, 191] on icon at bounding box center [617, 189] width 6 height 6
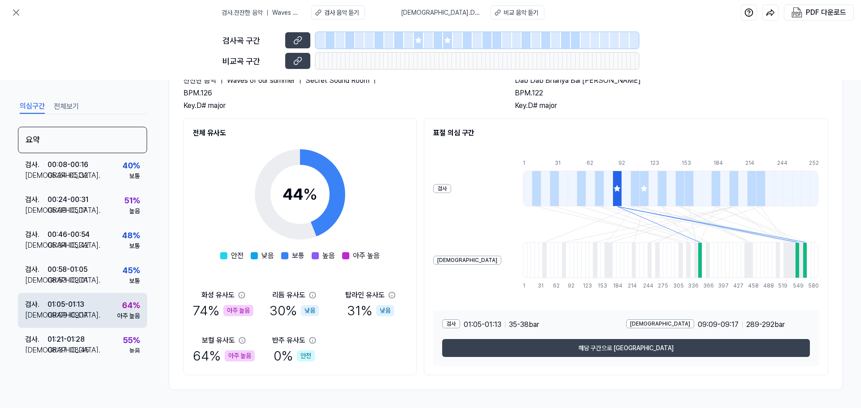
click at [124, 302] on div "64 %" at bounding box center [131, 306] width 18 height 12
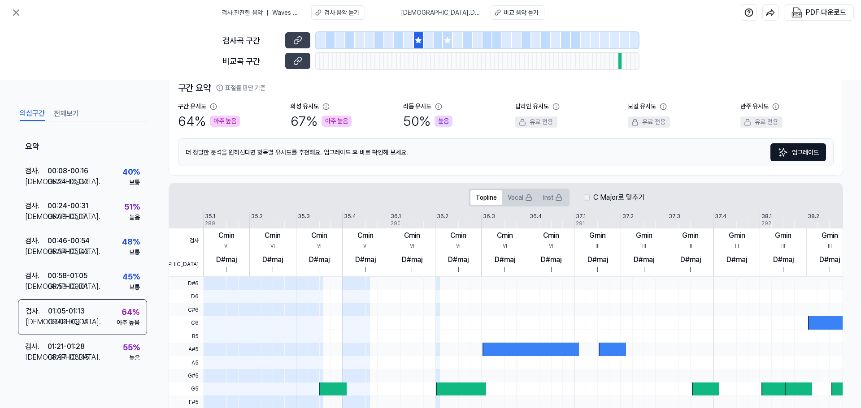
click at [590, 196] on div "C Major로 맞추기" at bounding box center [614, 197] width 61 height 11
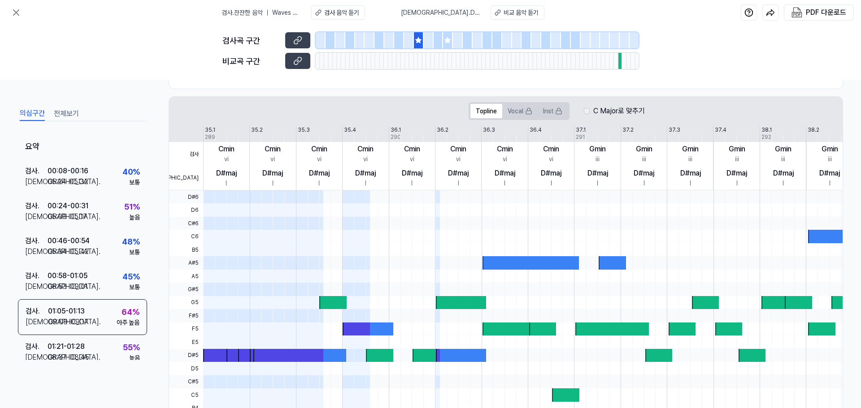
scroll to position [158, 0]
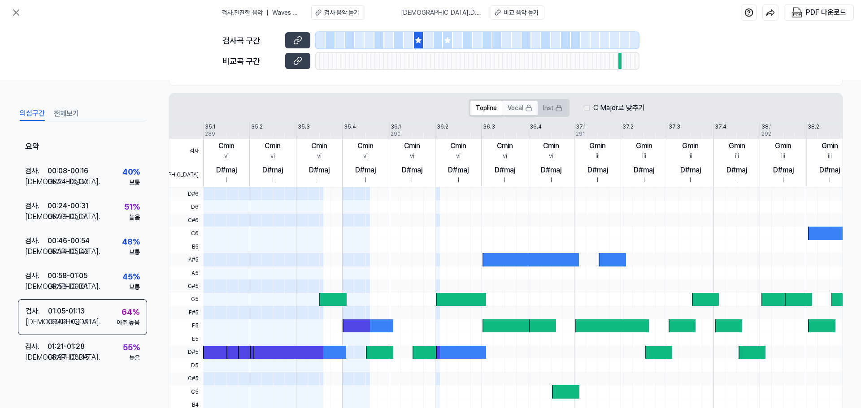
click at [510, 106] on button "Vocal" at bounding box center [519, 108] width 35 height 14
click at [551, 107] on button "Inst" at bounding box center [553, 108] width 30 height 14
click at [594, 104] on label "C Major로 맞추기" at bounding box center [619, 108] width 52 height 11
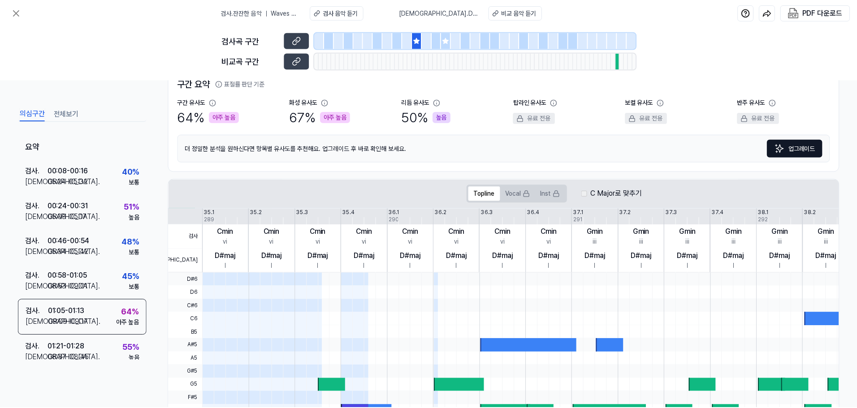
scroll to position [72, 0]
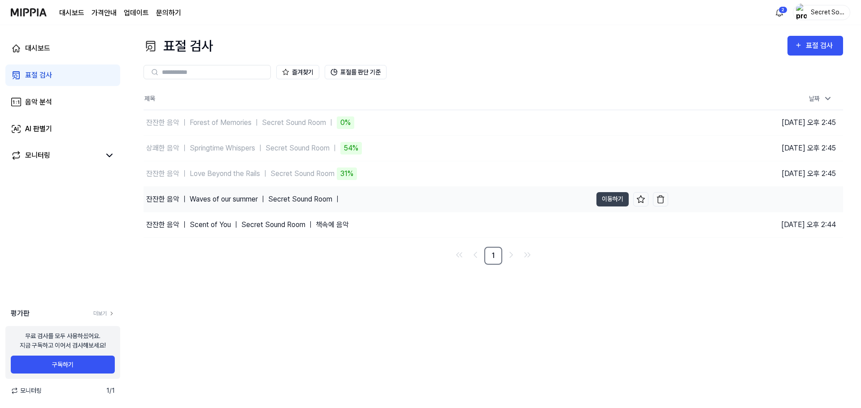
click at [281, 199] on div "잔잔한 음악 ｜ Waves of our summer ｜ Secret Sound Room ｜" at bounding box center [243, 199] width 195 height 11
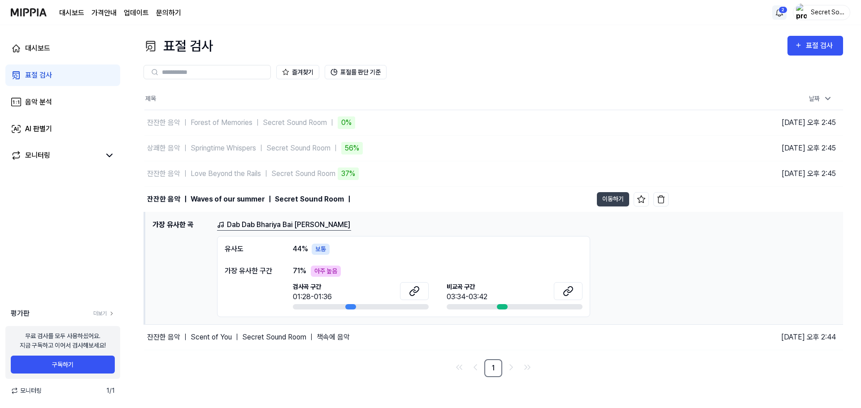
click at [780, 11] on html "대시보드 가격안내 업데이트 문의하기 2 Secret Sound Room 대시보드 표절 검사 음악 분석 AI 판별기 모니터링 평가판 더보기 무료…" at bounding box center [430, 204] width 861 height 408
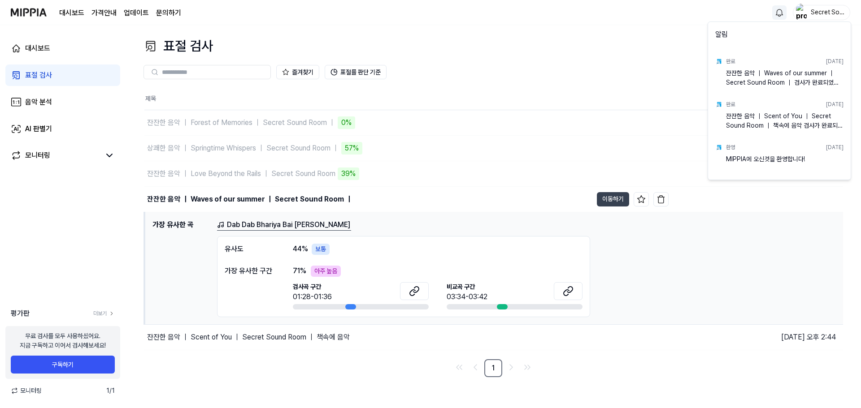
click at [603, 54] on html "대시보드 가격안내 업데이트 문의하기 Secret Sound Room 대시보드 표절 검사 음악 분석 AI 판별기 모니터링 평가판 더보기 무료 검…" at bounding box center [430, 204] width 861 height 408
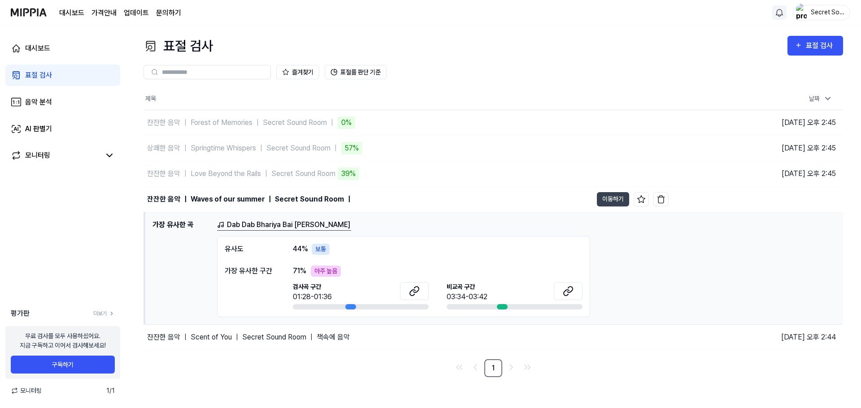
click at [71, 9] on link "대시보드" at bounding box center [71, 13] width 25 height 11
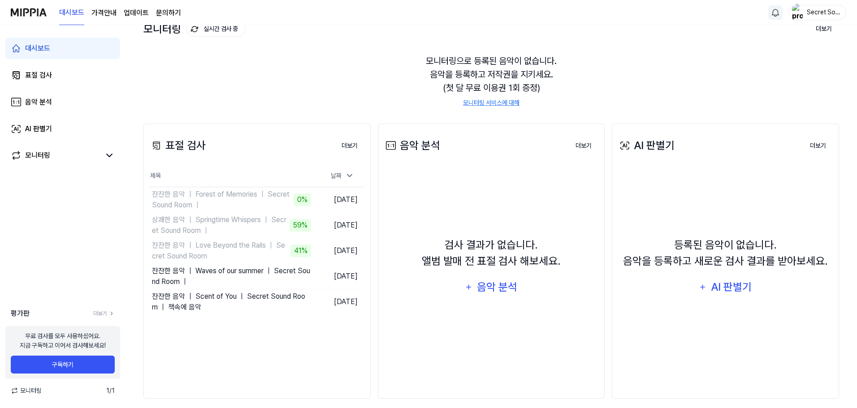
scroll to position [69, 0]
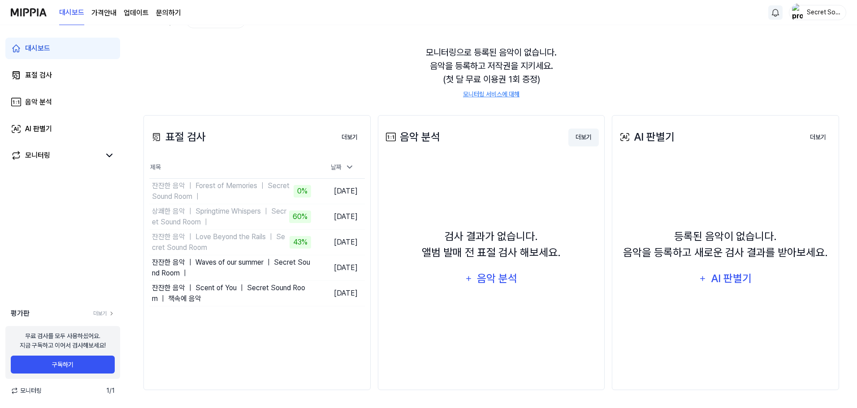
click at [591, 141] on button "더보기" at bounding box center [584, 138] width 30 height 18
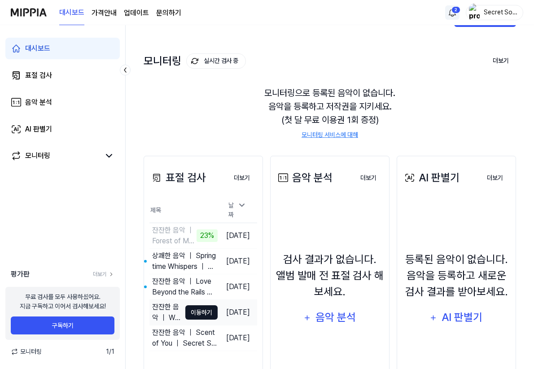
scroll to position [45, 0]
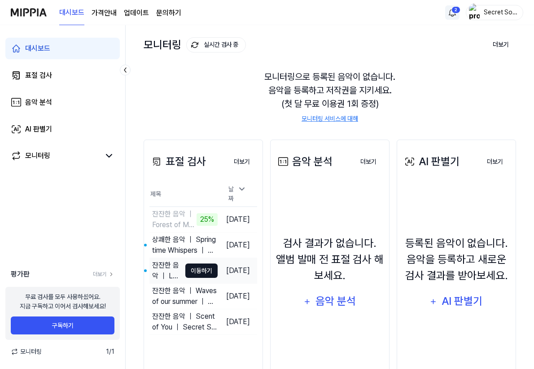
click at [185, 266] on button "이동하기" at bounding box center [201, 270] width 32 height 14
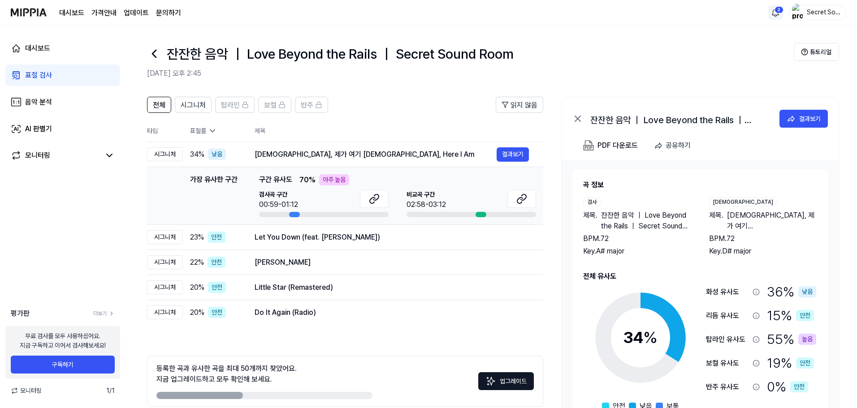
click at [156, 53] on icon at bounding box center [154, 54] width 14 height 14
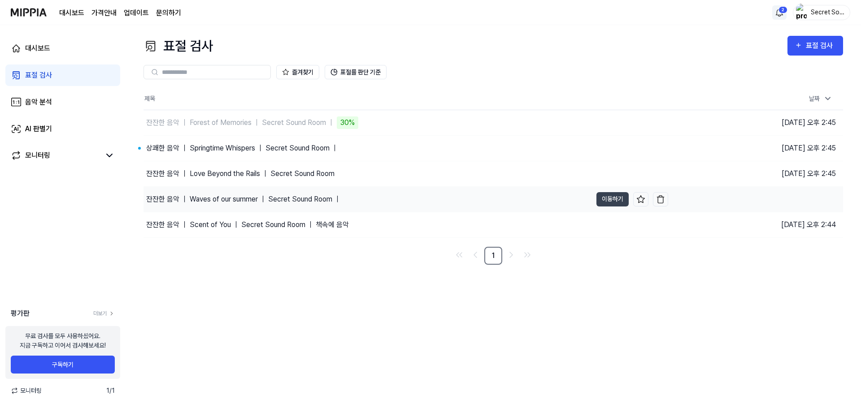
click at [270, 199] on div "잔잔한 음악 ｜ Waves of our summer ｜ Secret Sound Room ｜" at bounding box center [243, 199] width 195 height 11
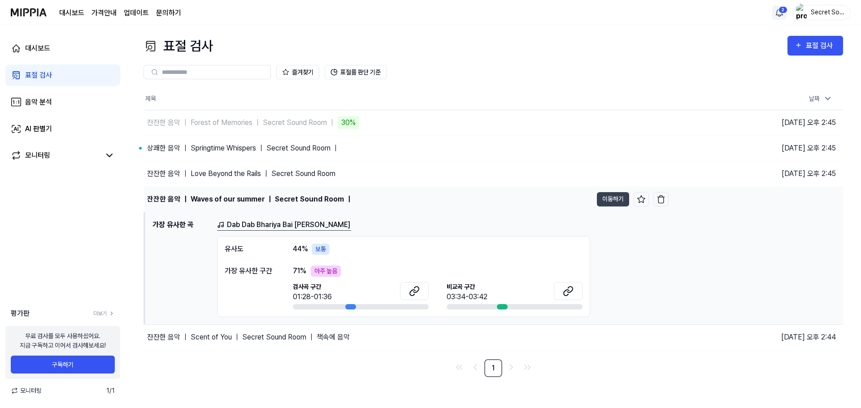
click at [192, 194] on div "잔잔한 음악 ｜ Waves of our summer ｜ Secret Sound Room ｜" at bounding box center [249, 199] width 205 height 11
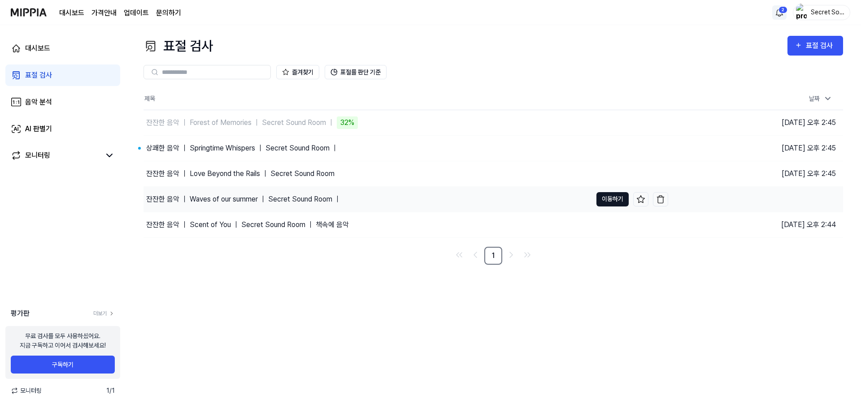
click at [609, 199] on button "이동하기" at bounding box center [612, 199] width 32 height 14
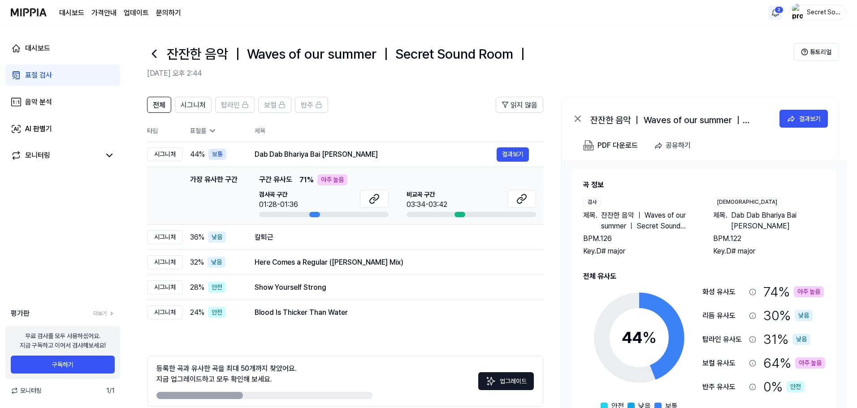
click at [158, 55] on icon at bounding box center [154, 54] width 14 height 14
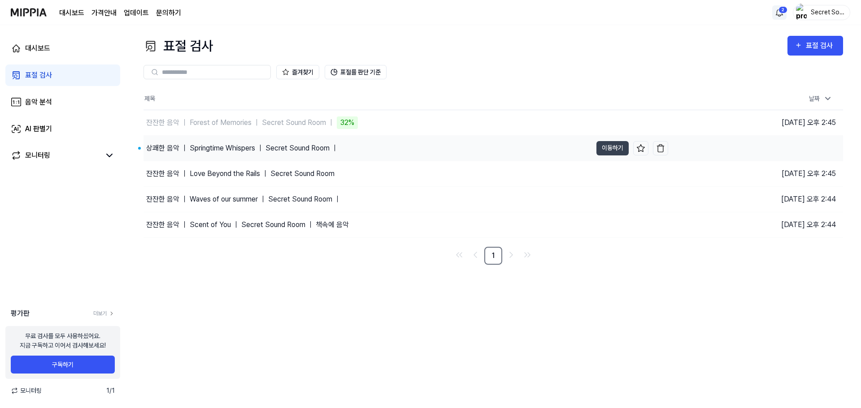
click at [285, 153] on div "상쾌한 음악 ｜ Springtime Whispers ｜ Secret Sound Room ｜" at bounding box center [242, 148] width 192 height 11
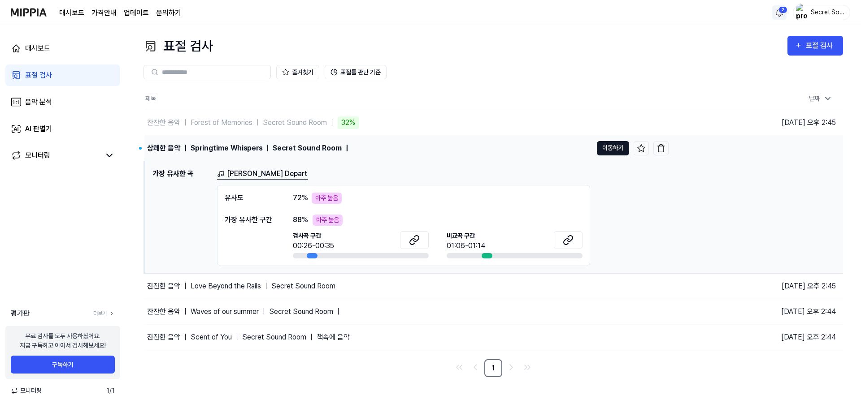
click at [604, 145] on button "이동하기" at bounding box center [613, 148] width 32 height 14
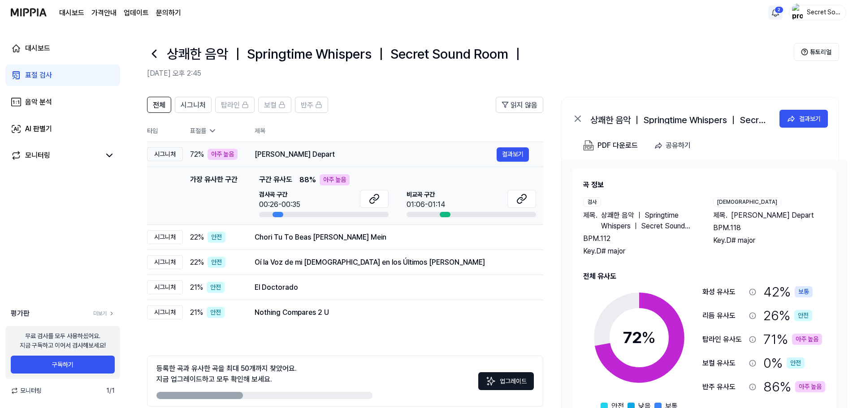
click at [166, 158] on div "시그니처" at bounding box center [165, 155] width 36 height 14
click at [217, 158] on div "아주 높음" at bounding box center [223, 154] width 30 height 11
click at [158, 55] on icon at bounding box center [154, 54] width 14 height 14
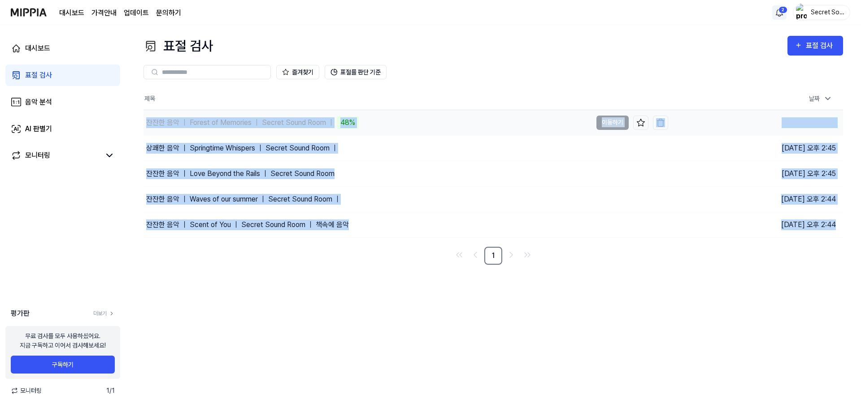
drag, startPoint x: 392, startPoint y: 248, endPoint x: 144, endPoint y: 124, distance: 276.9
click at [144, 124] on div "제목 날짜 잔잔한 음악 ｜ Forest of Memories ｜ Secret Sound Room ｜ 48% 이동하기 2025.08.12 오후 …" at bounding box center [492, 176] width 699 height 177
copy div "잔잔한 음악 ｜ Forest of Memories ｜ Secret Sound Room ｜ 48% 이동하기 2025.08.12 오후 2:45 상…"
click at [260, 287] on div "표절 검사 표절 검사 표절 검사 음악 분석 AI 판별기 즐겨찾기 표절률 판단 기준 제목 날짜 잔잔한 음악 ｜ Forest of Memories…" at bounding box center [493, 216] width 735 height 383
click at [300, 313] on div "표절 검사 표절 검사 표절 검사 음악 분석 AI 판별기 즐겨찾기 표절률 판단 기준 제목 날짜 잔잔한 음악 ｜ Forest of Memories…" at bounding box center [493, 216] width 735 height 383
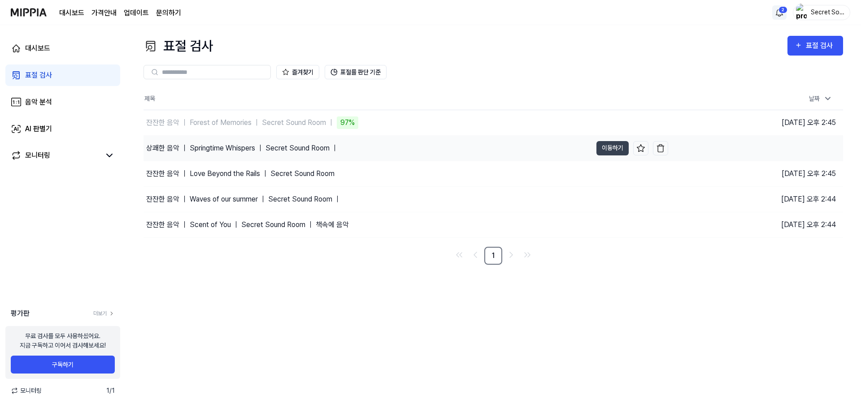
click at [187, 149] on div "상쾌한 음악 ｜ Springtime Whispers ｜ Secret Sound Room ｜" at bounding box center [242, 148] width 192 height 11
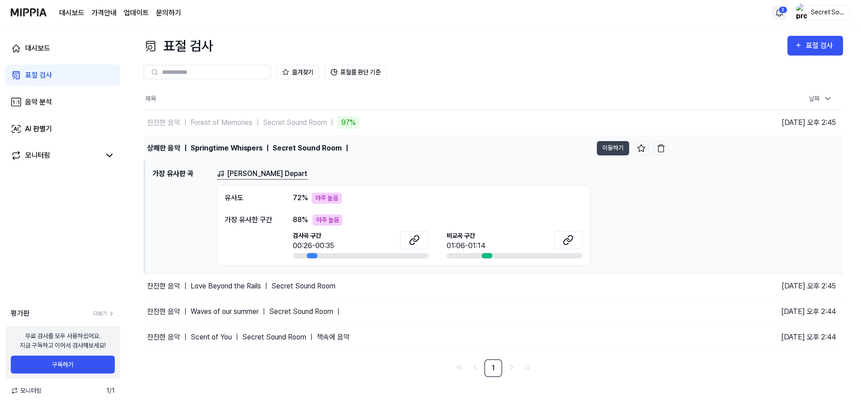
click at [190, 145] on div "상쾌한 음악 ｜ Springtime Whispers ｜ Secret Sound Room ｜" at bounding box center [248, 148] width 203 height 11
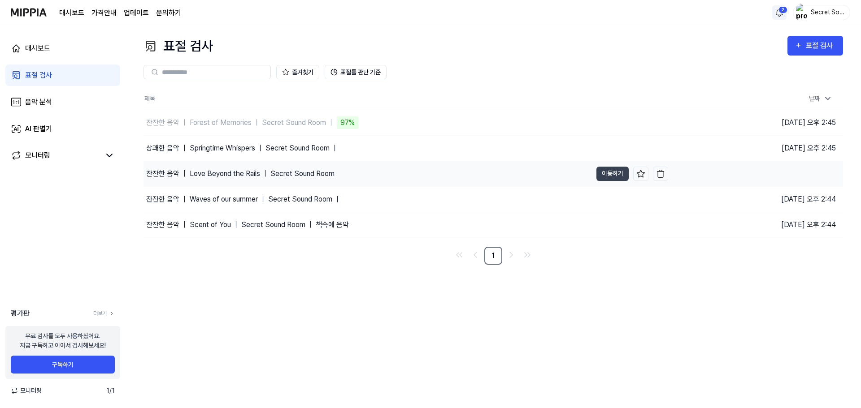
click at [183, 165] on div "잔잔한 음악 ｜ Love Beyond the Rails ｜ Secret Sound Room" at bounding box center [367, 173] width 448 height 25
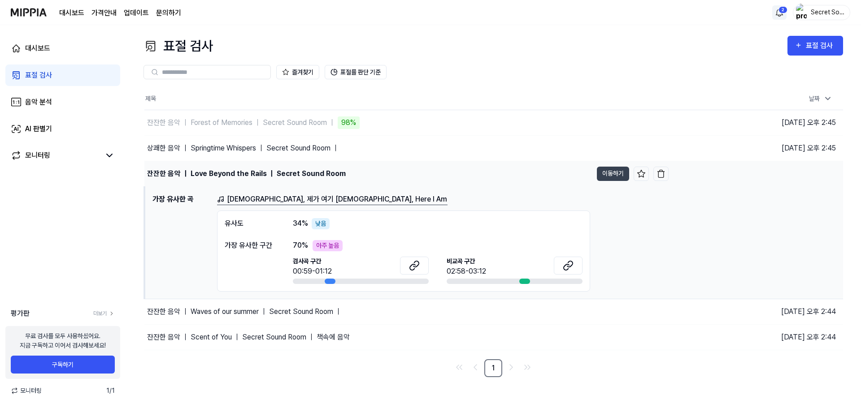
click at [182, 172] on div "잔잔한 음악 ｜ Love Beyond the Rails ｜ Secret Sound Room" at bounding box center [246, 174] width 199 height 11
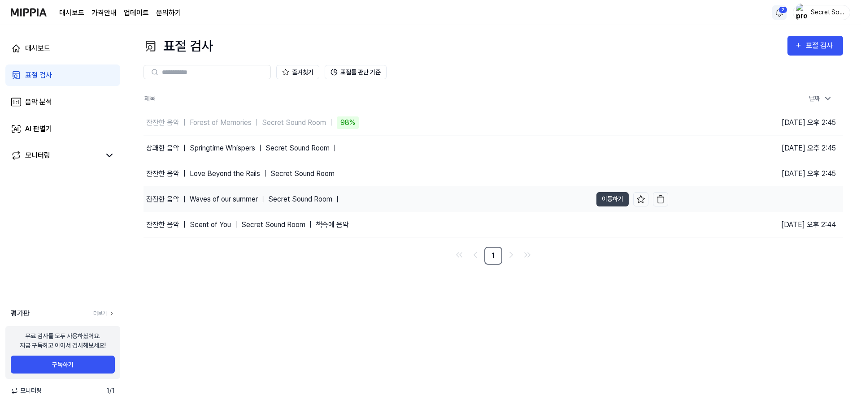
click at [179, 204] on div "잔잔한 음악 ｜ Waves of our summer ｜ Secret Sound Room ｜" at bounding box center [243, 199] width 195 height 11
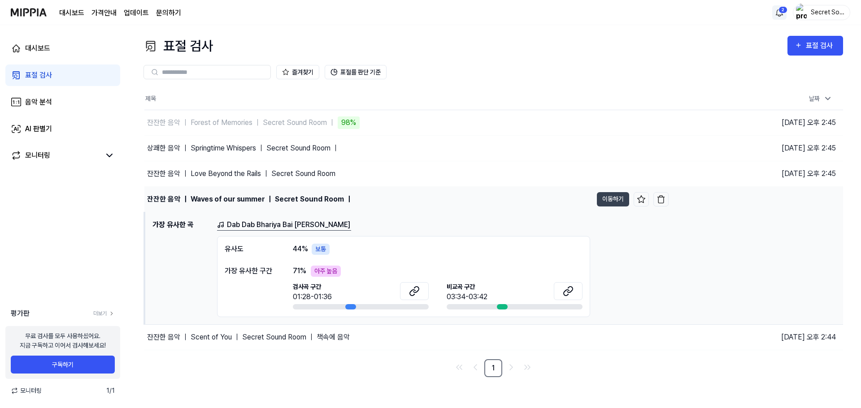
click at [182, 201] on div "잔잔한 음악 ｜ Waves of our summer ｜ Secret Sound Room ｜" at bounding box center [249, 199] width 205 height 11
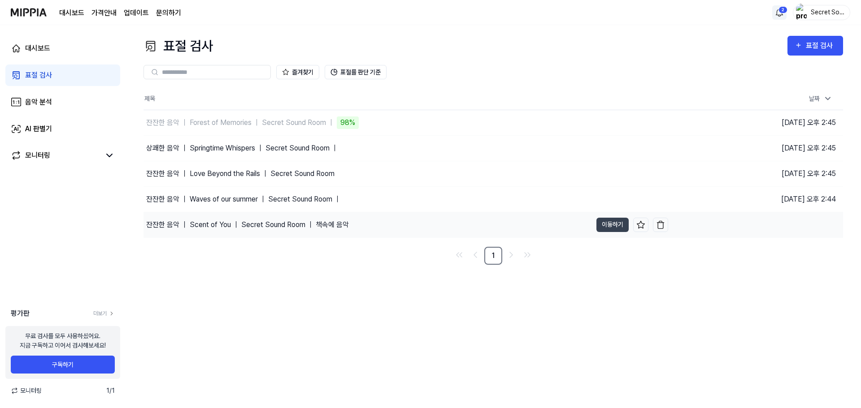
click at [178, 219] on div "잔잔한 음악 ｜ Scent of You ｜ Secret Sound Room ｜ 책속에 음악" at bounding box center [367, 225] width 448 height 25
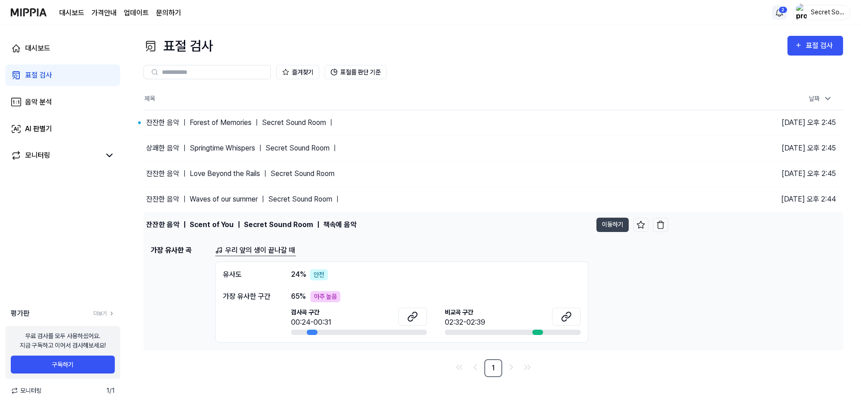
click at [178, 221] on div "잔잔한 음악 ｜ Scent of You ｜ Secret Sound Room ｜ 책속에 음악" at bounding box center [251, 225] width 210 height 11
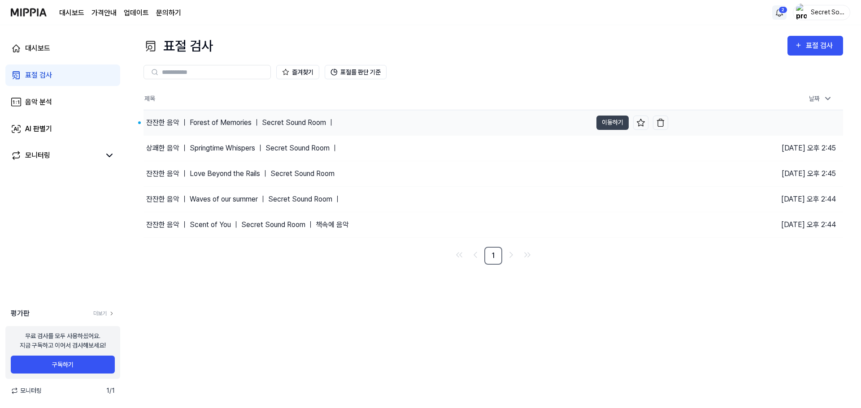
click at [210, 121] on div "잔잔한 음악 ｜ Forest of Memories ｜ Secret Sound Room ｜" at bounding box center [240, 122] width 188 height 11
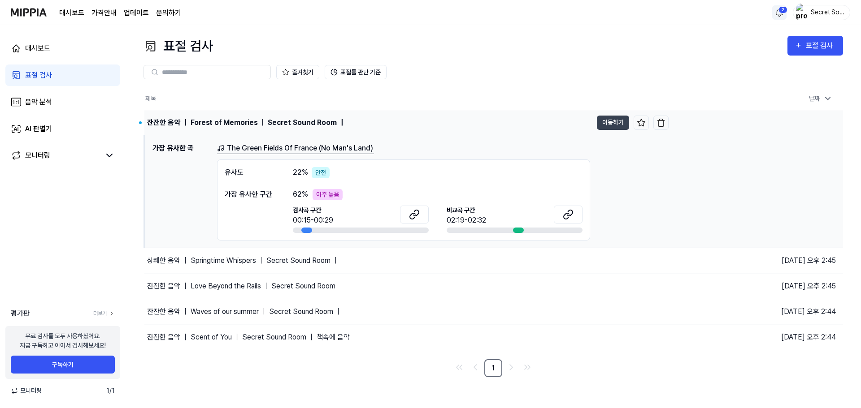
click at [210, 121] on div "잔잔한 음악 ｜ Forest of Memories ｜ Secret Sound Room ｜" at bounding box center [246, 122] width 198 height 11
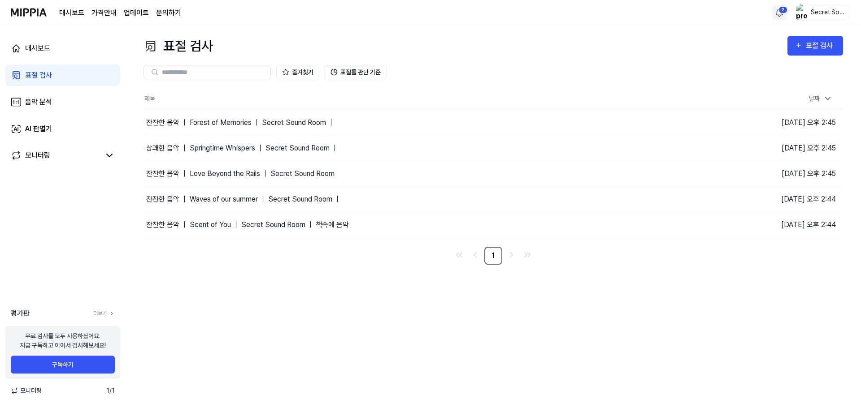
click at [804, 13] on img "button" at bounding box center [801, 13] width 11 height 18
